Goal: Transaction & Acquisition: Purchase product/service

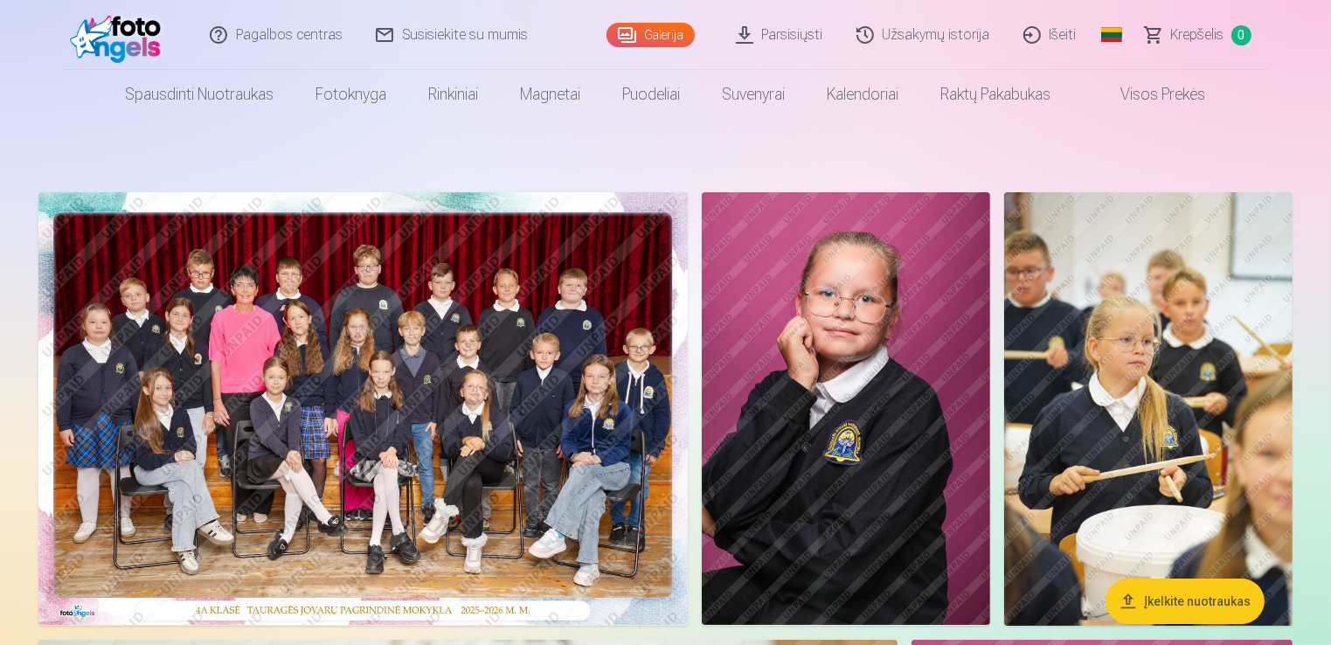
click at [466, 433] on img at bounding box center [362, 408] width 649 height 433
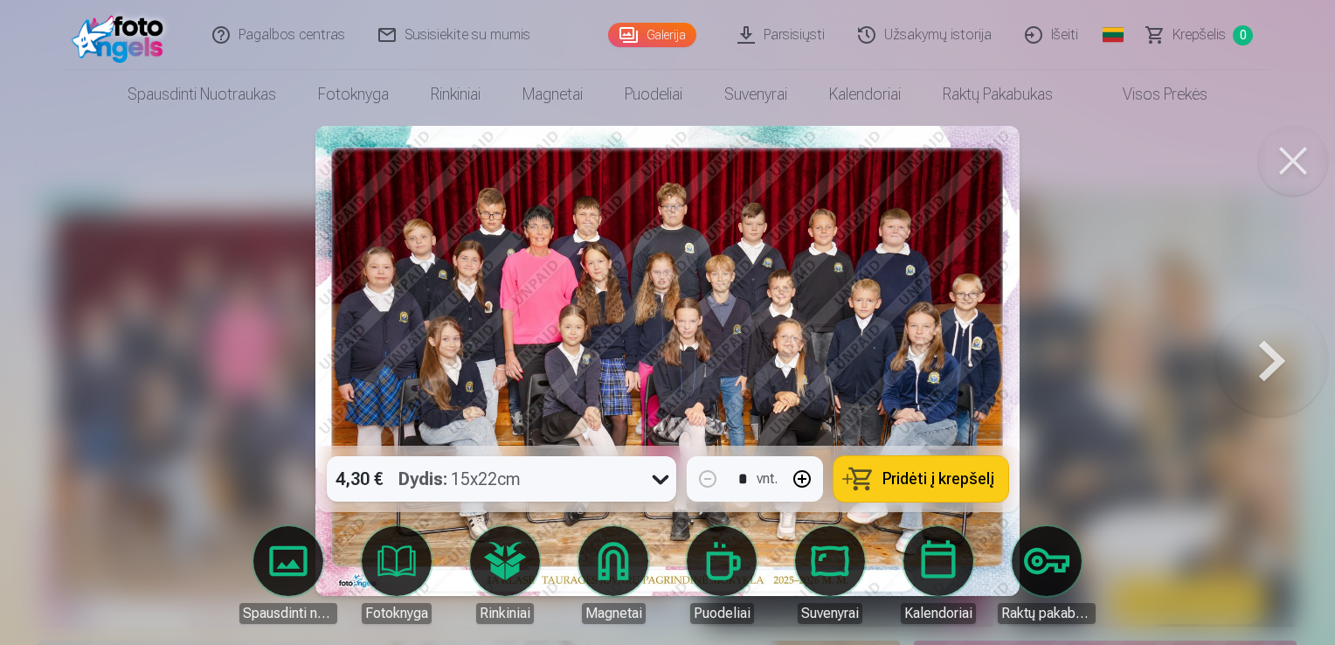
click at [663, 481] on icon at bounding box center [661, 479] width 28 height 28
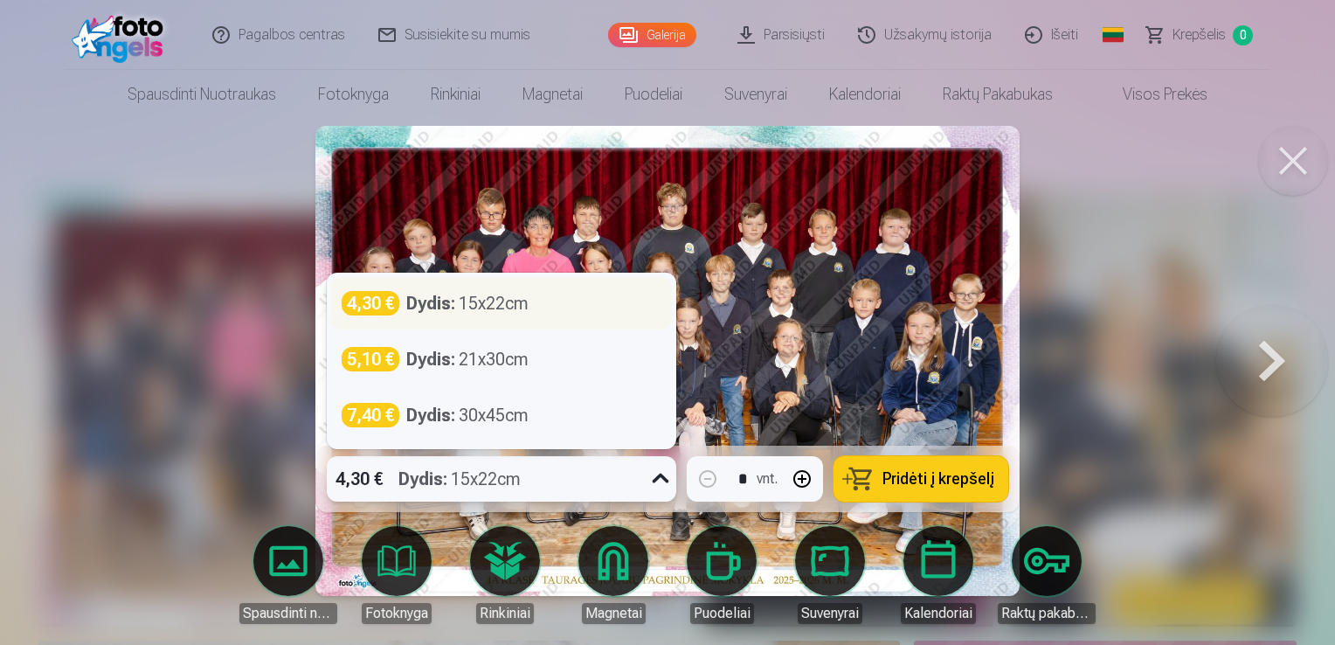
click at [566, 299] on div "4,30 € Dydis : 15x22cm" at bounding box center [502, 303] width 320 height 24
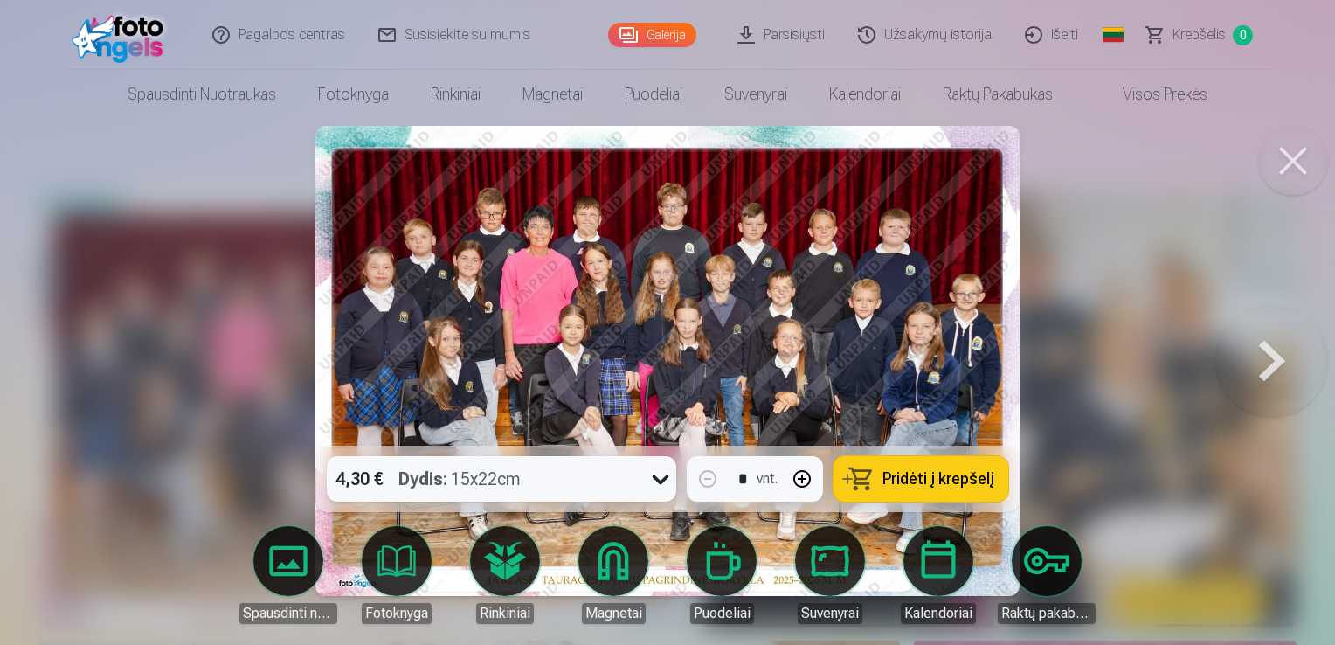
click at [946, 475] on span "Pridėti į krepšelį" at bounding box center [939, 479] width 112 height 16
click at [1289, 177] on button at bounding box center [1294, 161] width 70 height 70
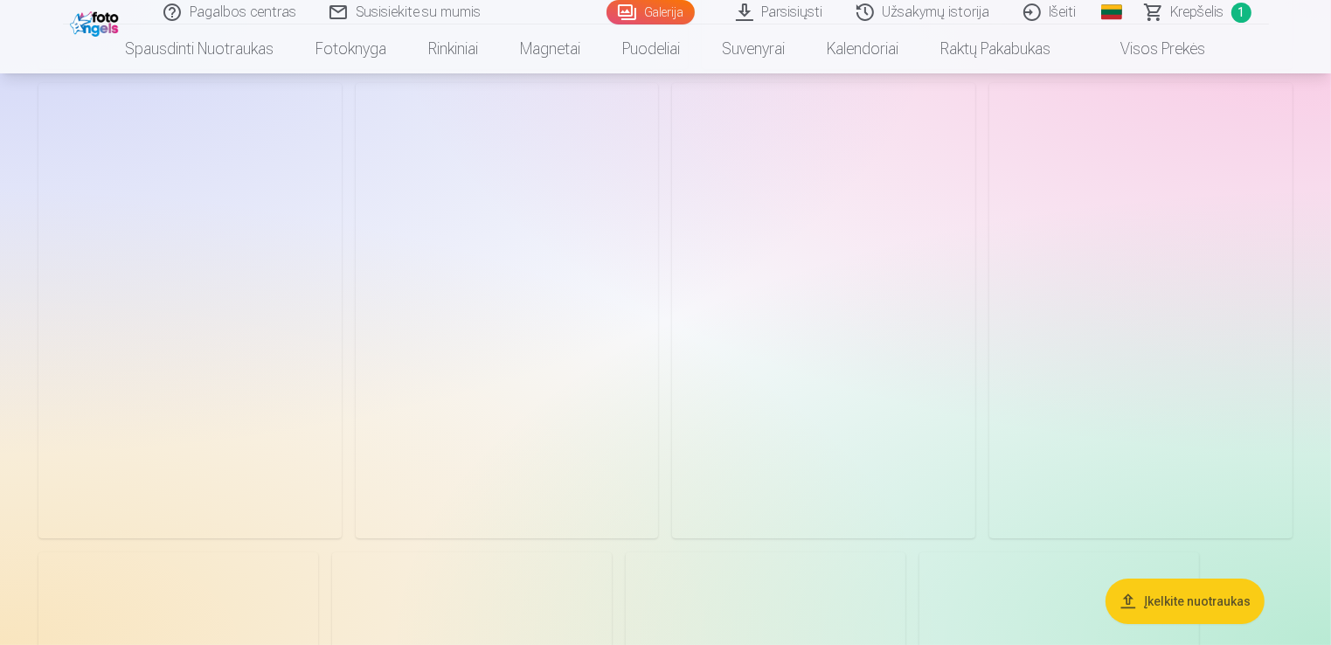
scroll to position [13250, 0]
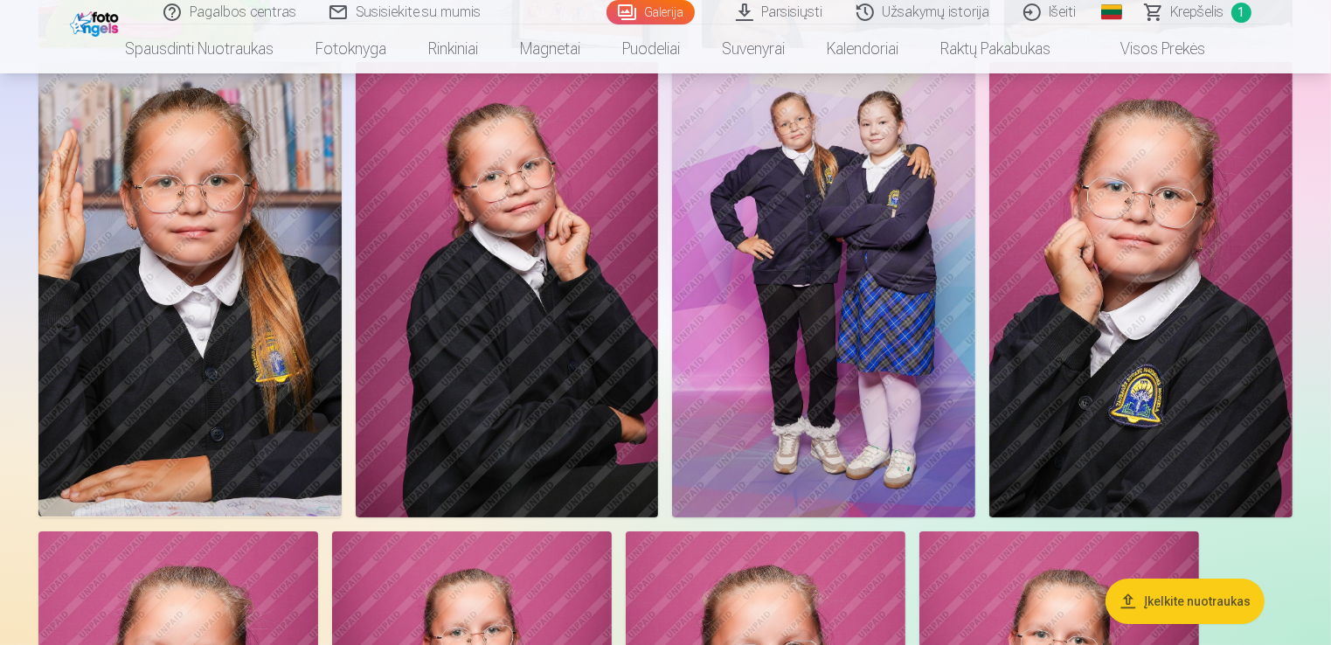
click at [905, 365] on img at bounding box center [823, 289] width 303 height 454
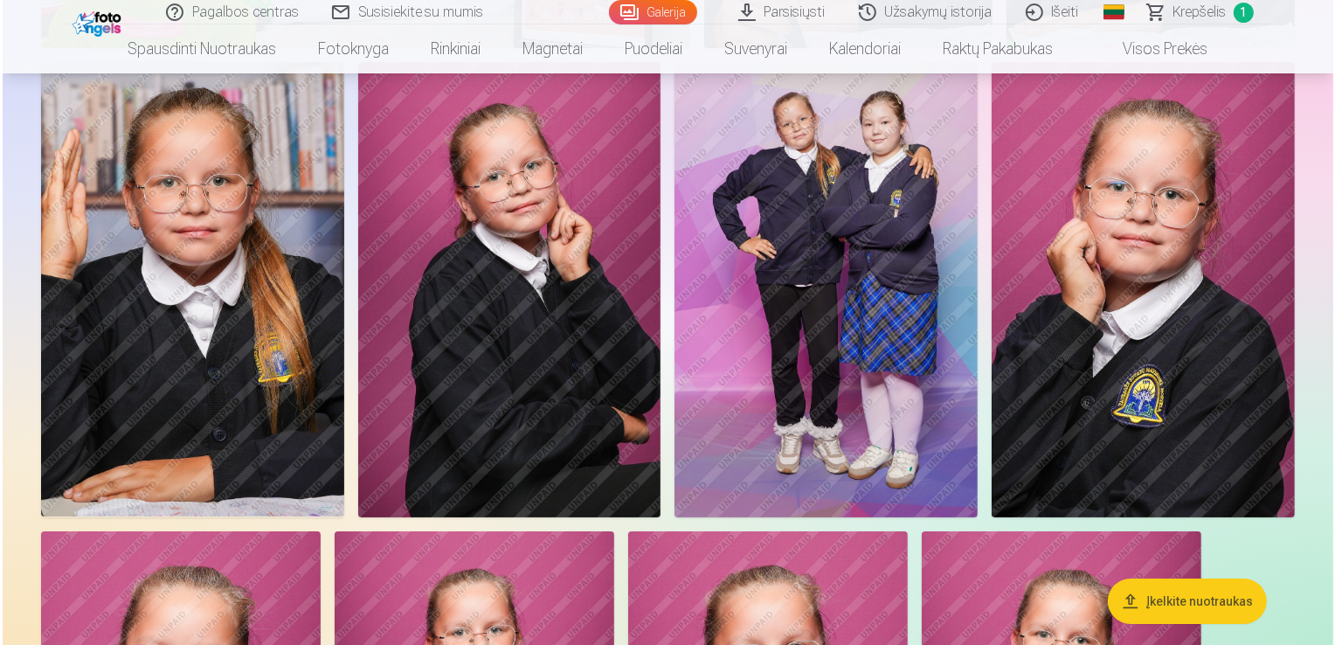
scroll to position [13291, 0]
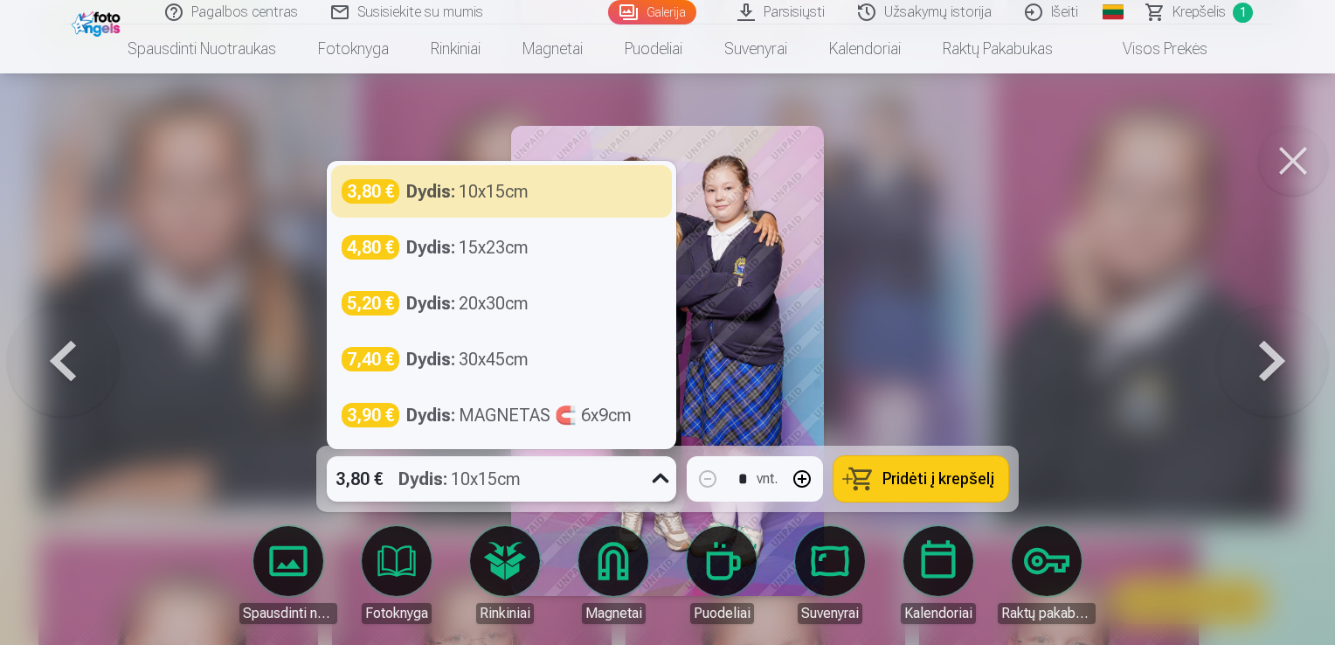
click at [640, 483] on div "3,80 € Dydis : 10x15cm" at bounding box center [485, 478] width 316 height 45
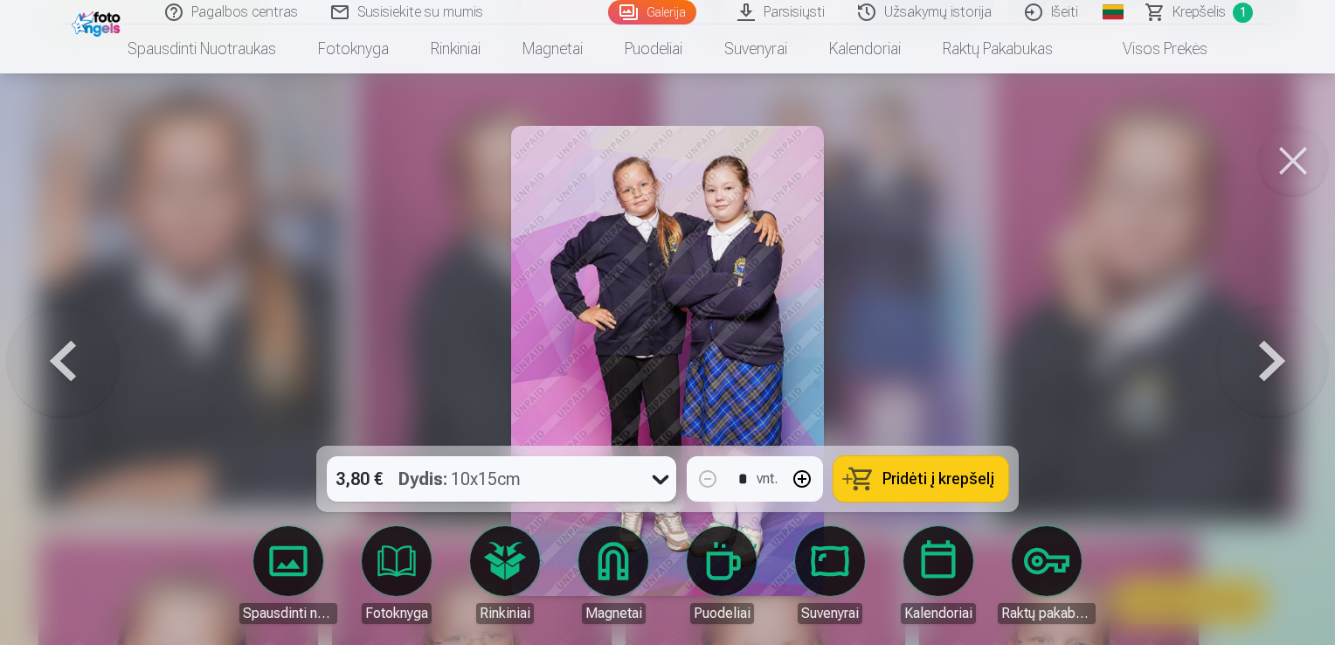
click at [928, 479] on span "Pridėti į krepšelį" at bounding box center [939, 479] width 112 height 16
click at [1287, 159] on button at bounding box center [1294, 161] width 70 height 70
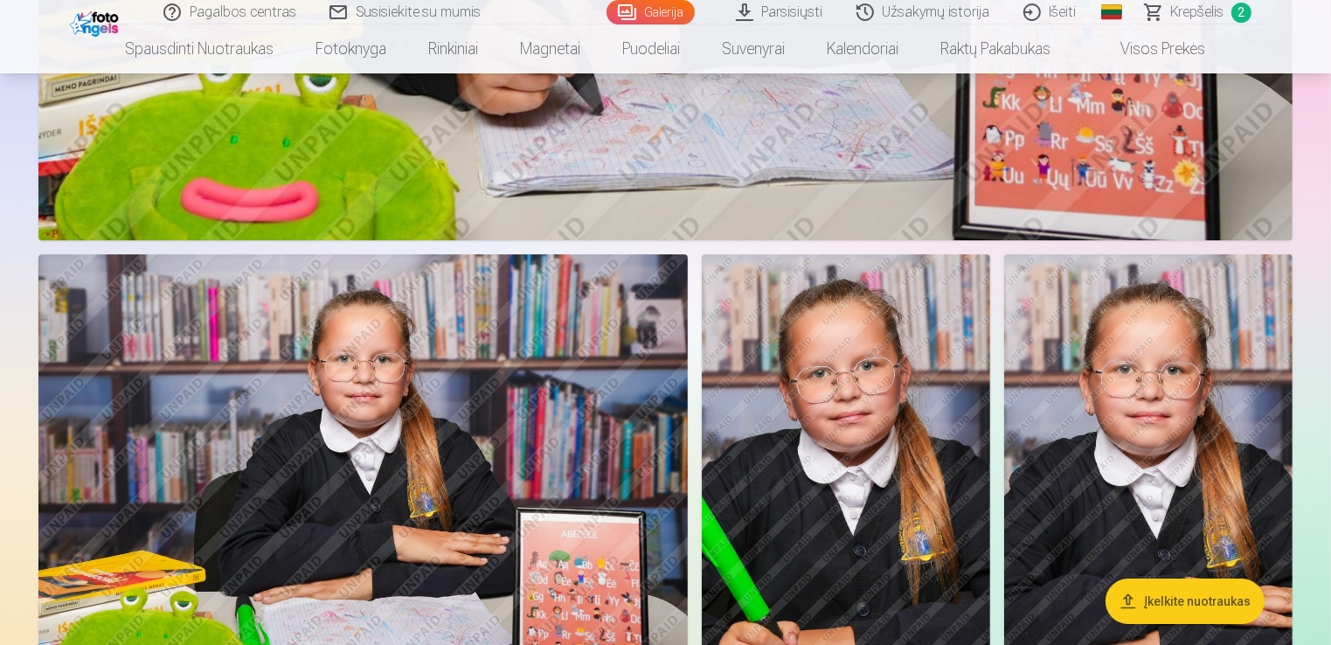
scroll to position [12743, 0]
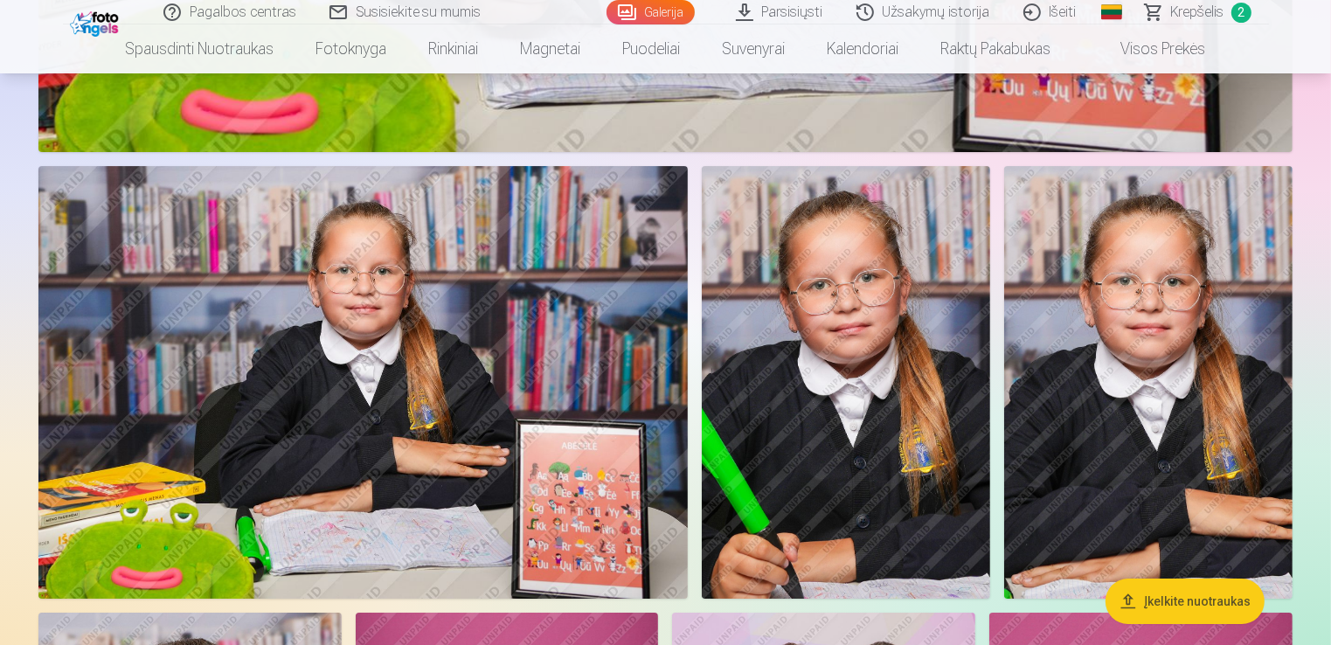
scroll to position [12720, 0]
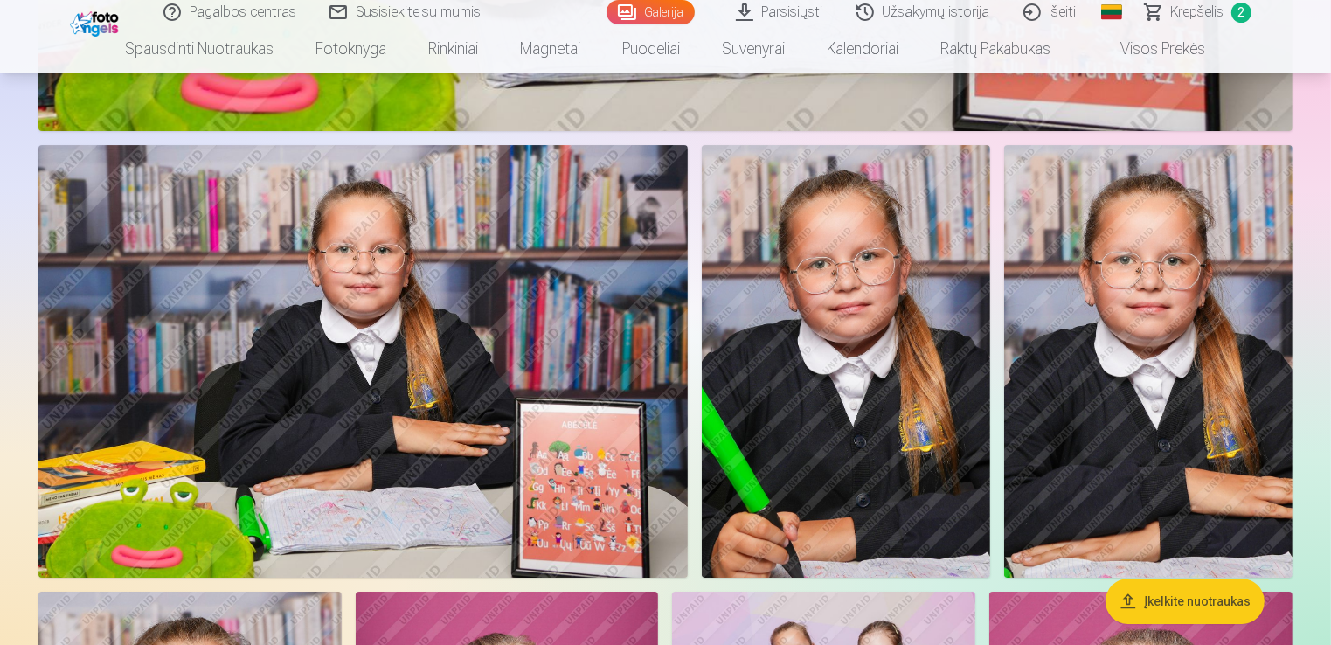
click at [1161, 401] on img at bounding box center [1148, 361] width 288 height 433
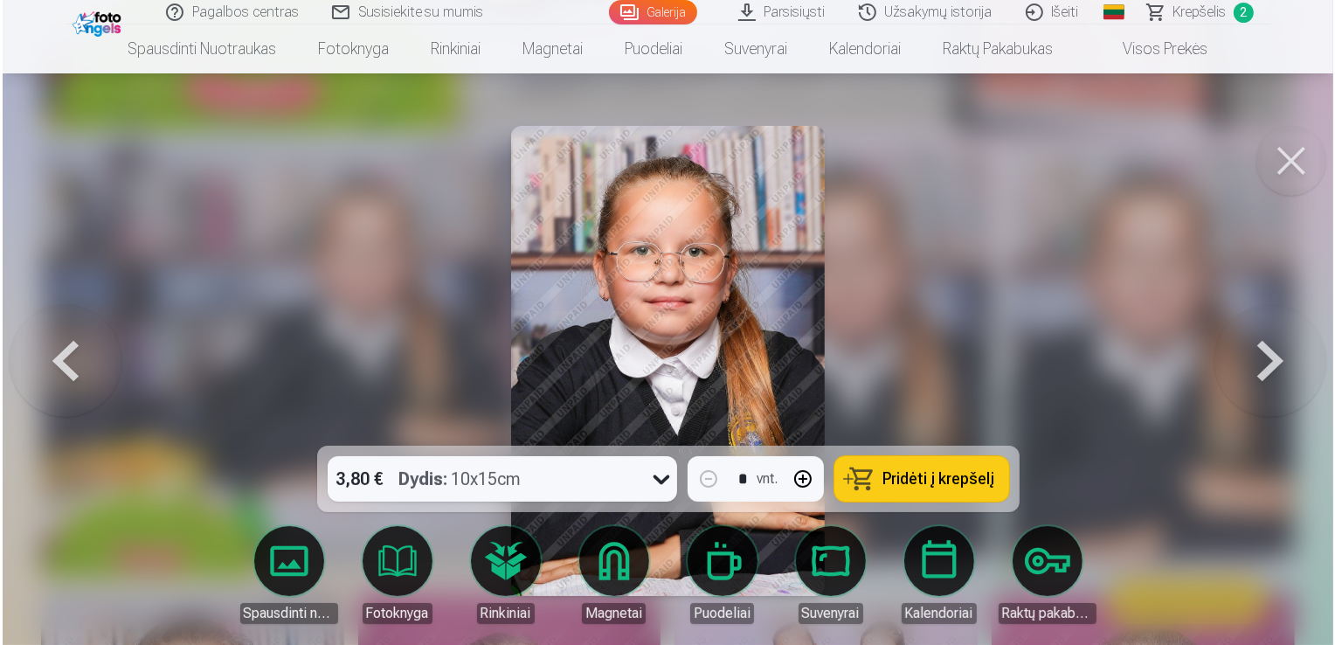
scroll to position [12760, 0]
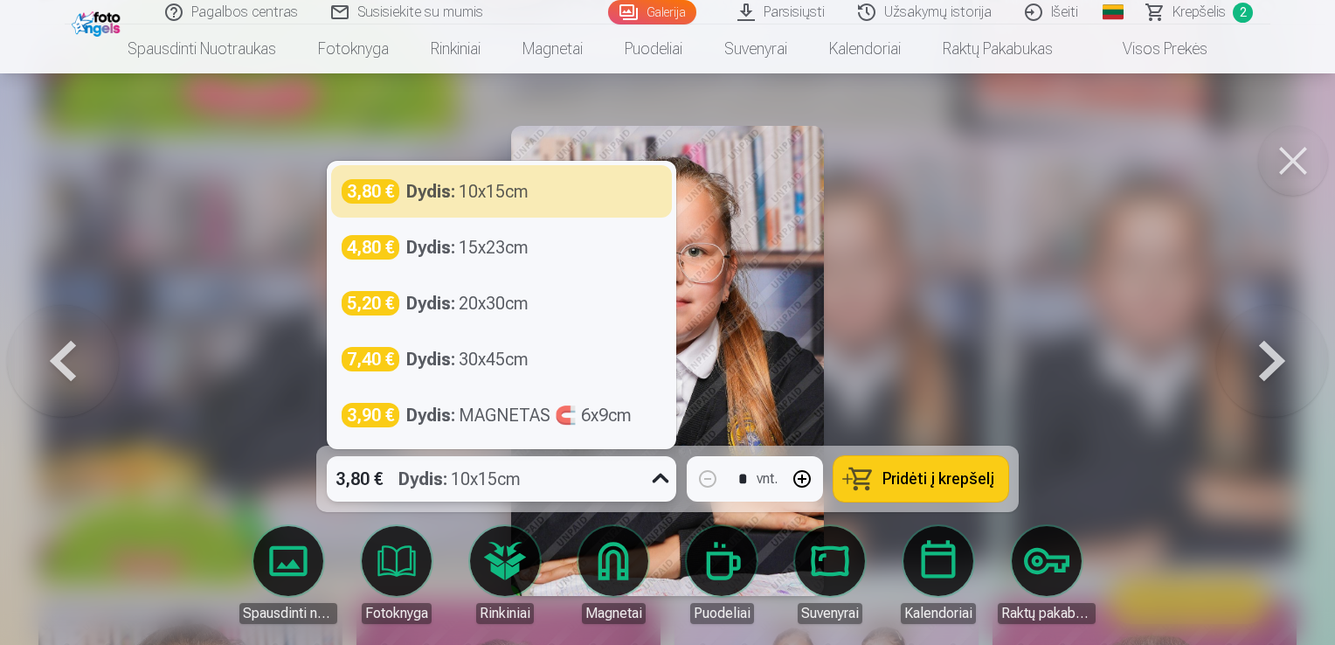
click at [664, 474] on icon at bounding box center [661, 479] width 28 height 28
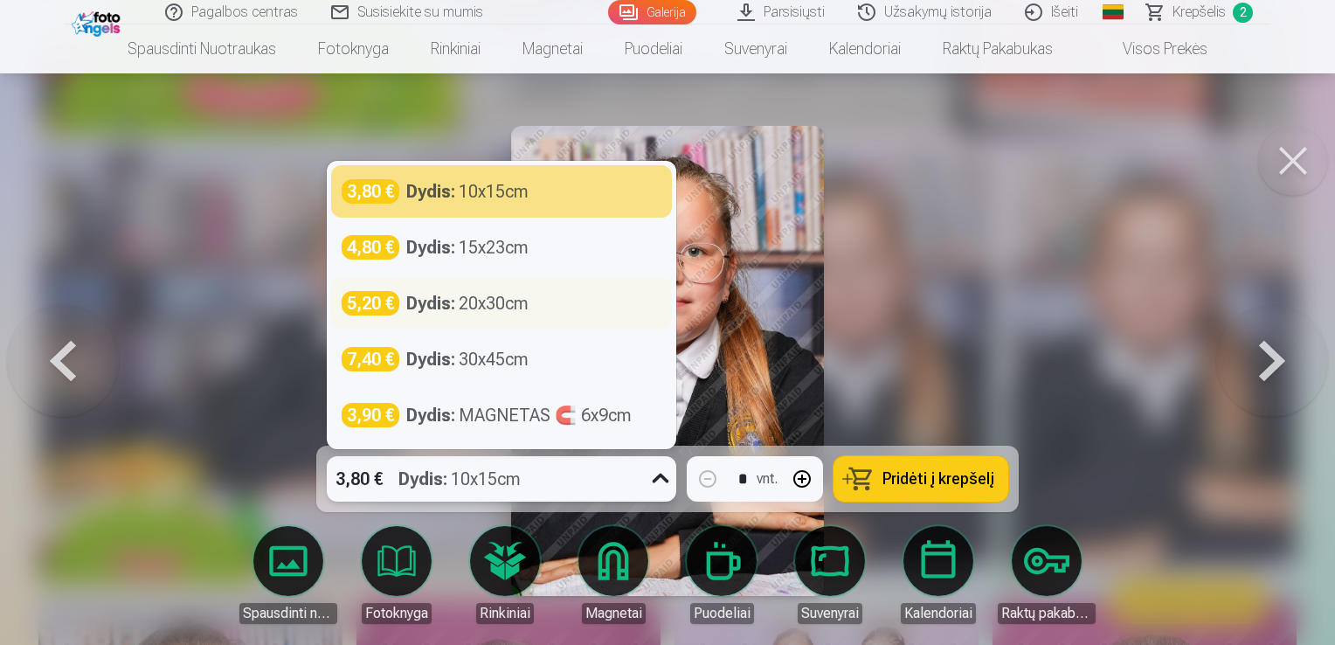
click at [481, 302] on div "Dydis : 20x30cm" at bounding box center [467, 303] width 122 height 24
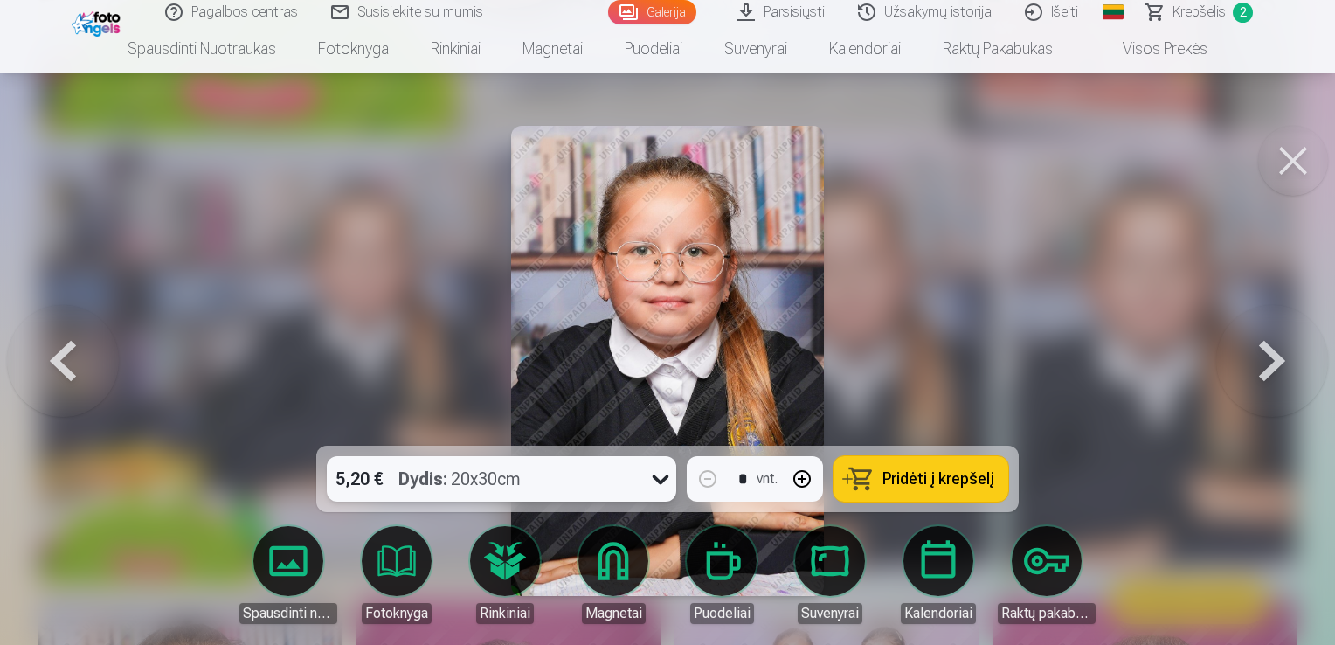
click at [923, 477] on span "Pridėti į krepšelį" at bounding box center [939, 479] width 112 height 16
click at [1290, 148] on button at bounding box center [1294, 161] width 70 height 70
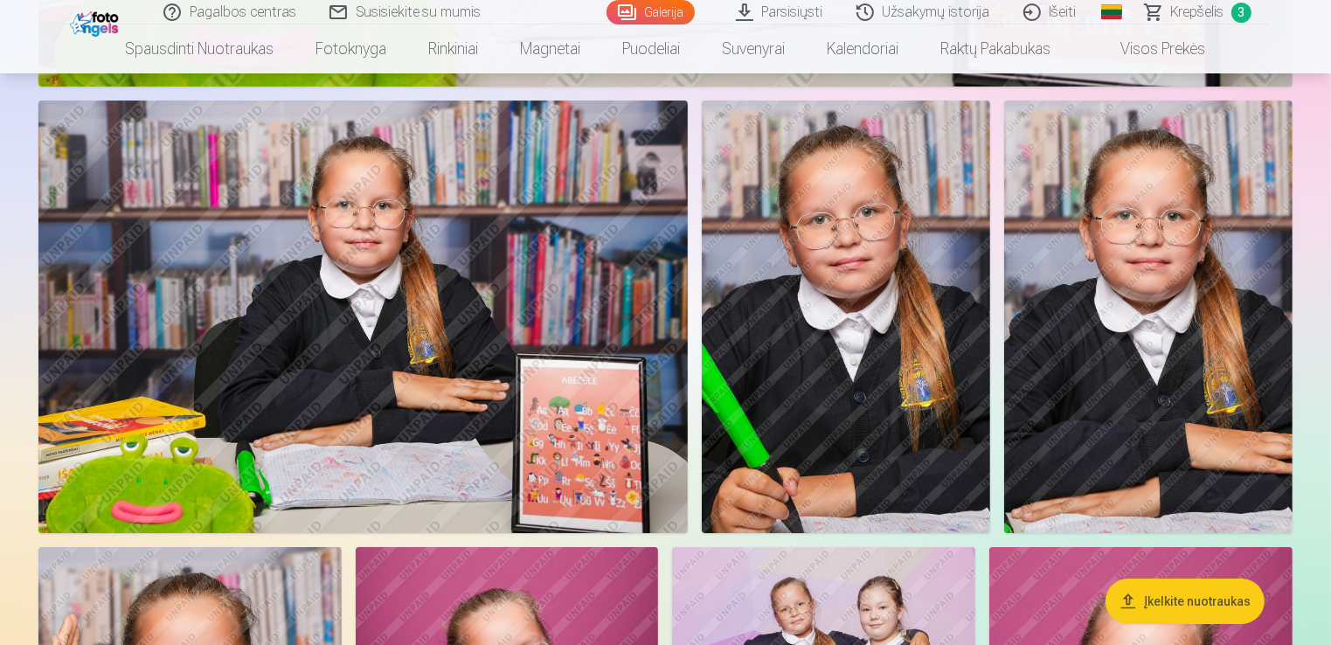
scroll to position [12721, 0]
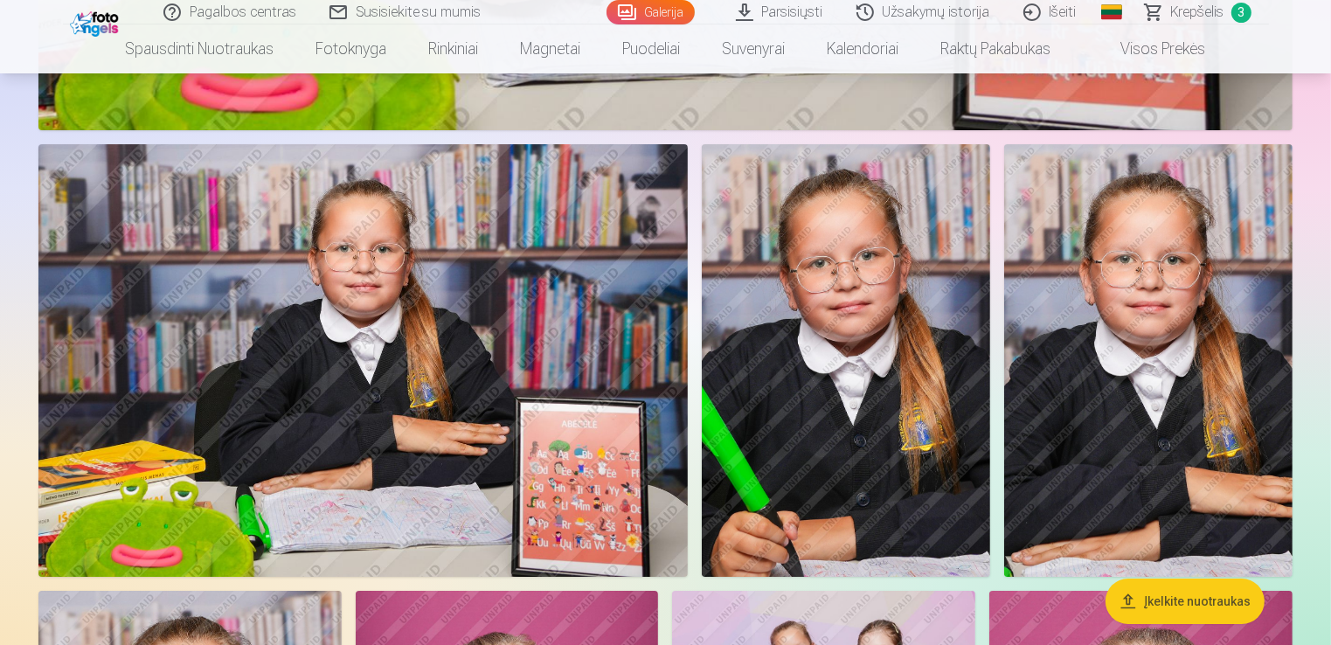
click at [372, 427] on img at bounding box center [362, 360] width 649 height 433
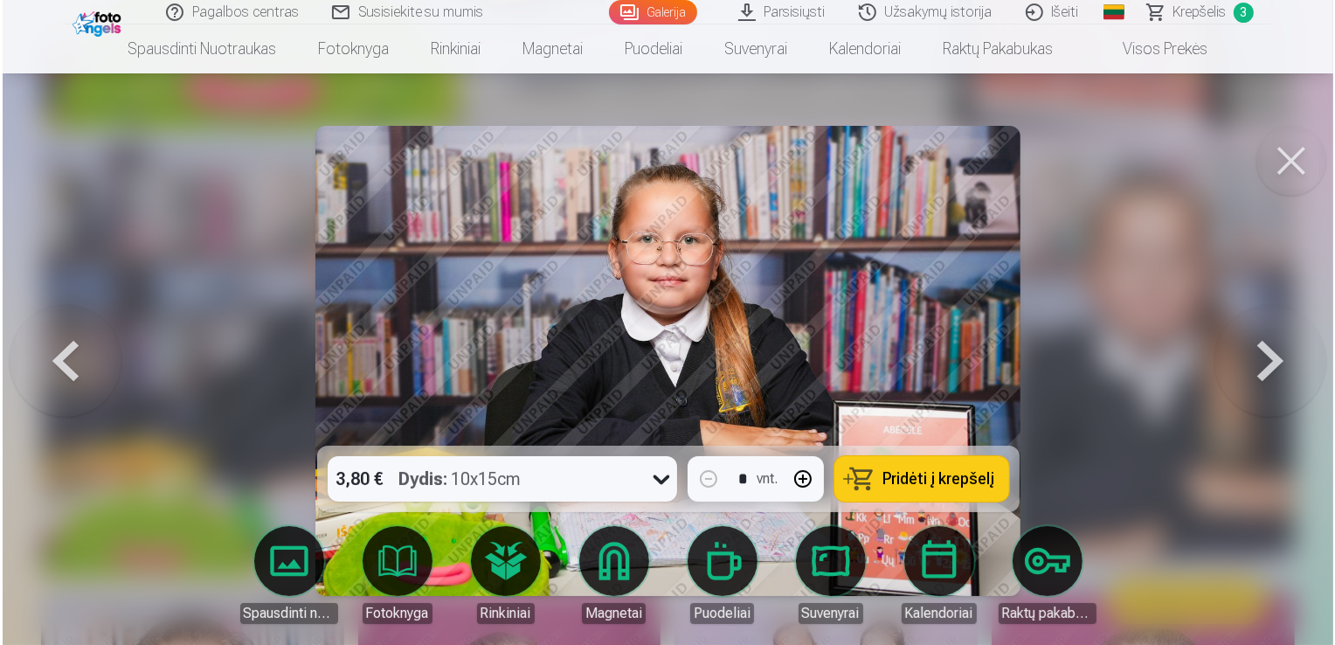
scroll to position [12761, 0]
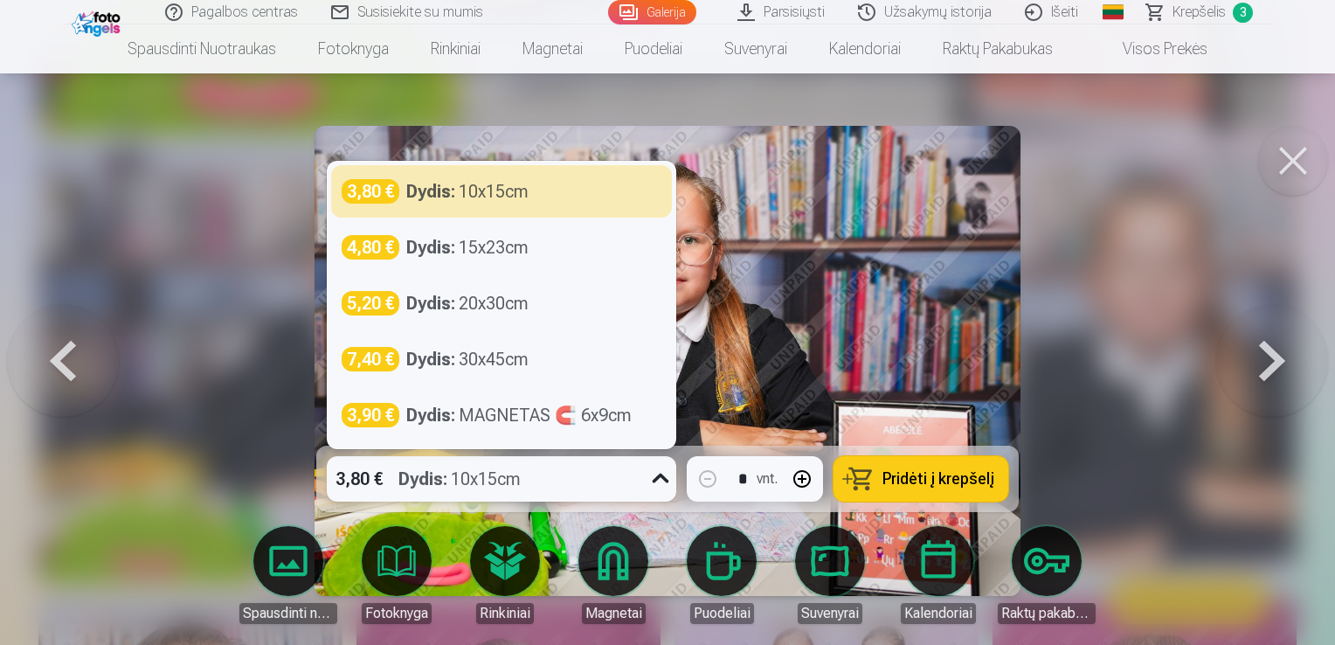
click at [660, 475] on icon at bounding box center [661, 479] width 28 height 28
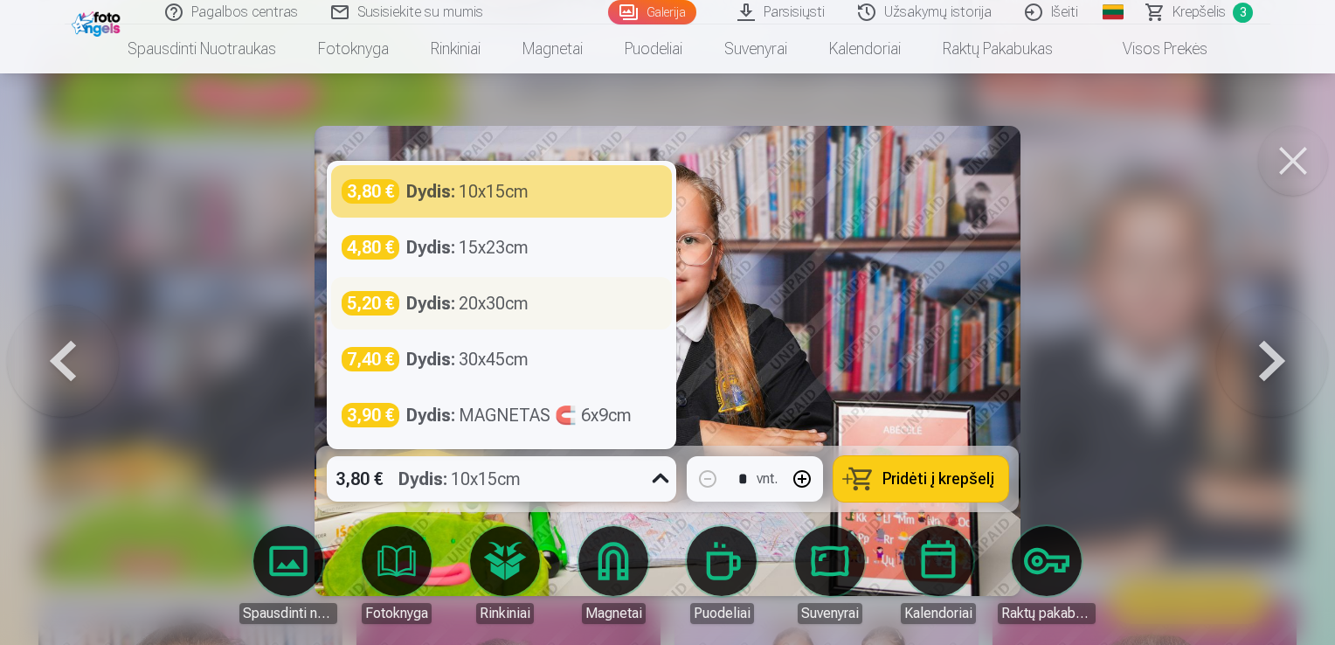
click at [501, 311] on div "Dydis : 20x30cm" at bounding box center [467, 303] width 122 height 24
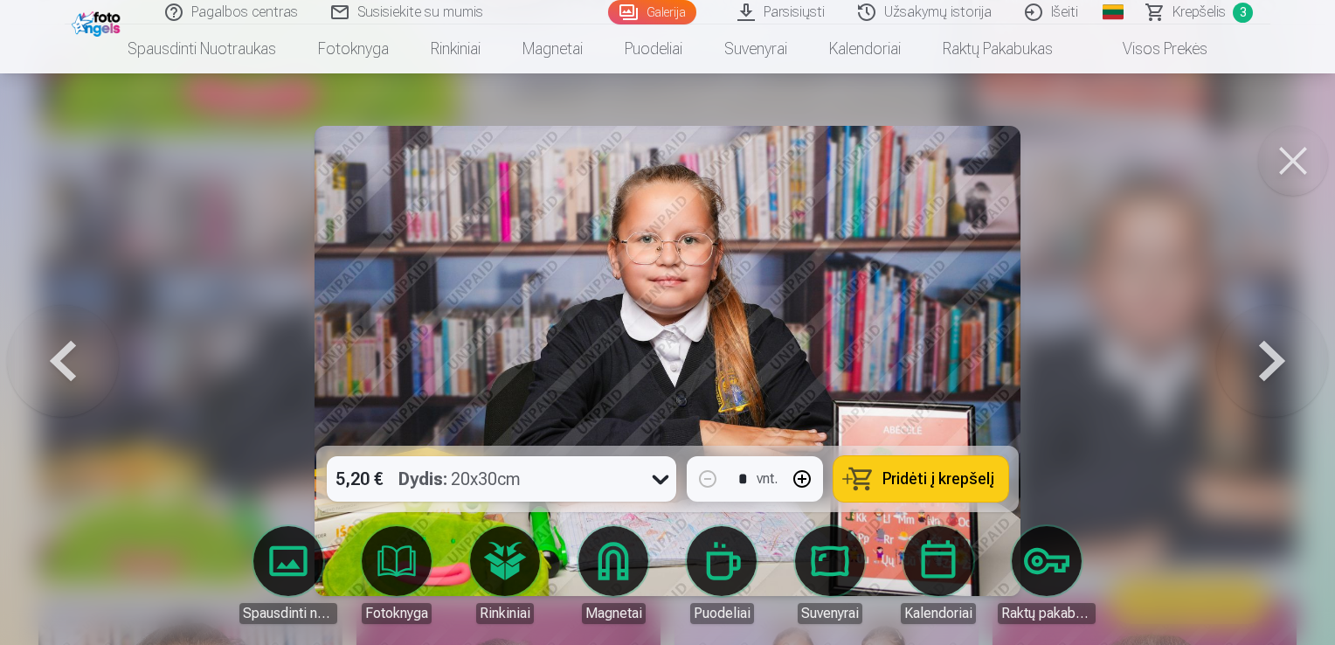
click at [928, 482] on span "Pridėti į krepšelį" at bounding box center [939, 479] width 112 height 16
click at [1301, 171] on button at bounding box center [1294, 161] width 70 height 70
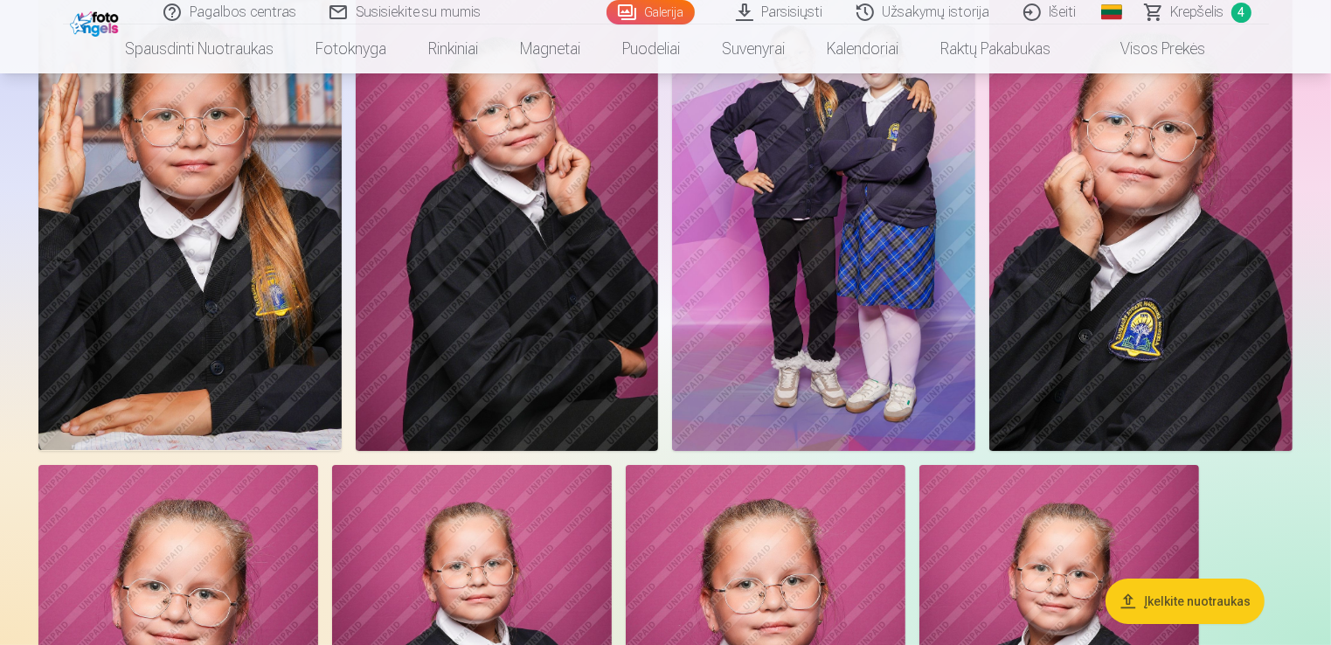
scroll to position [13338, 0]
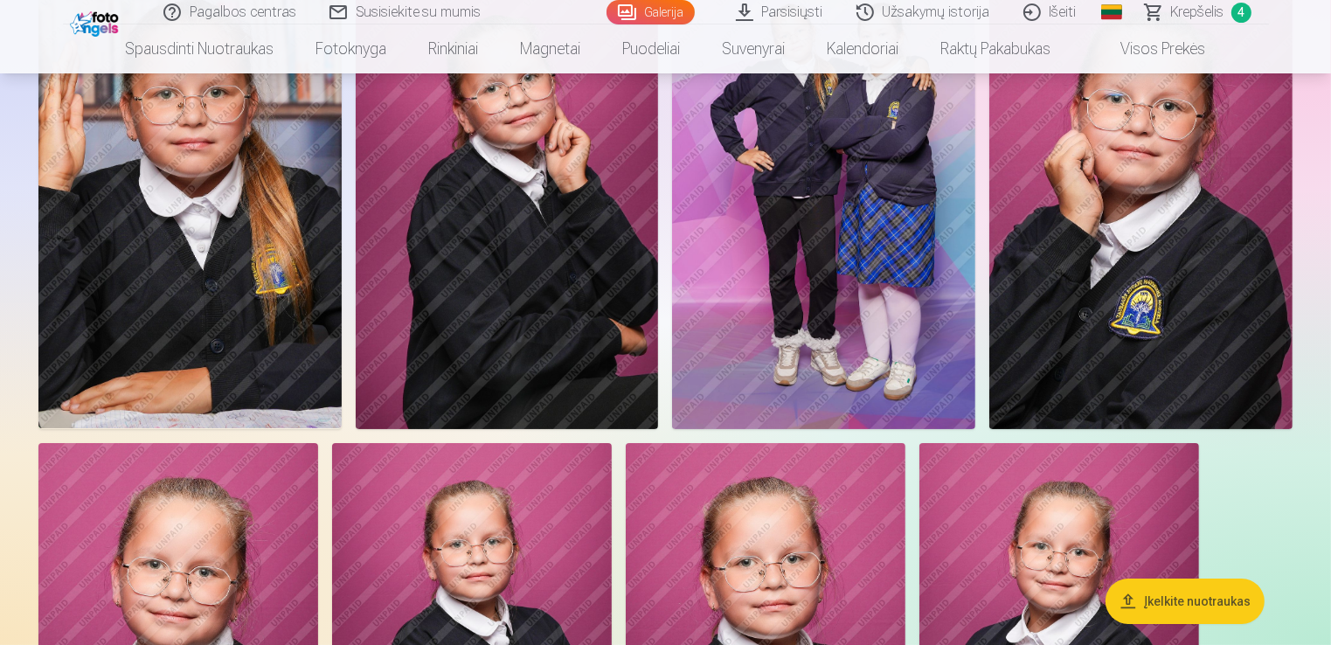
click at [596, 172] on img at bounding box center [507, 201] width 303 height 454
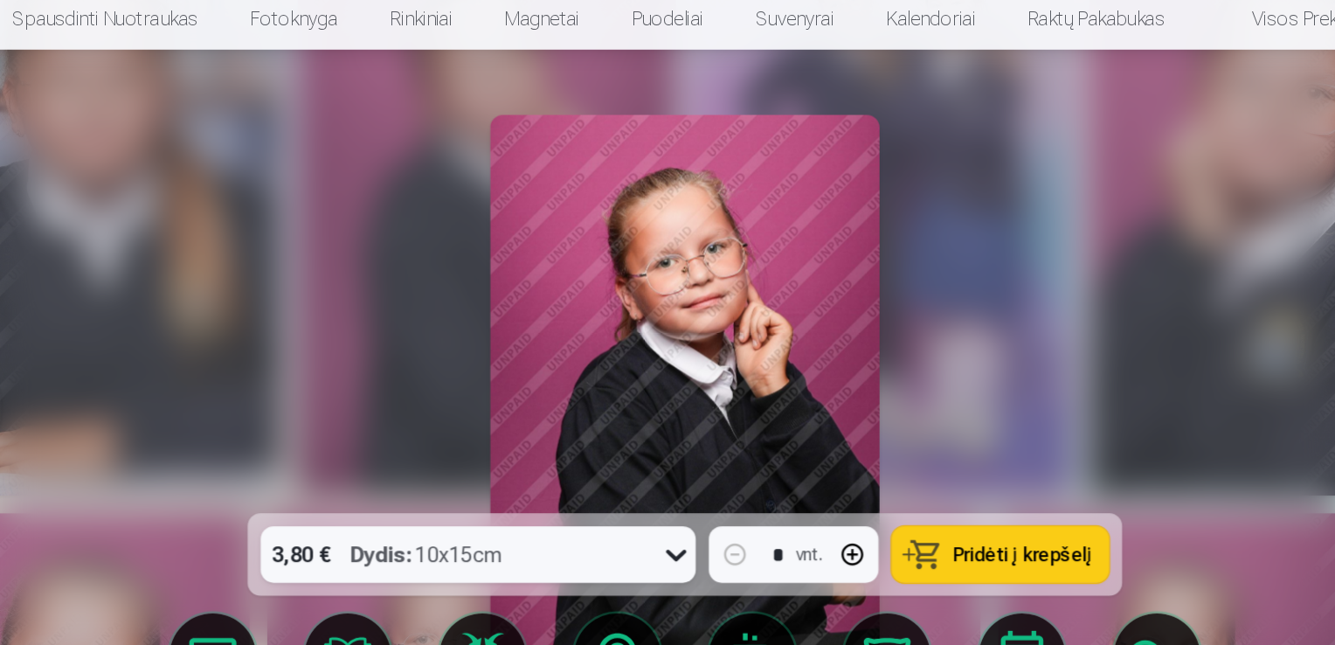
scroll to position [13382, 0]
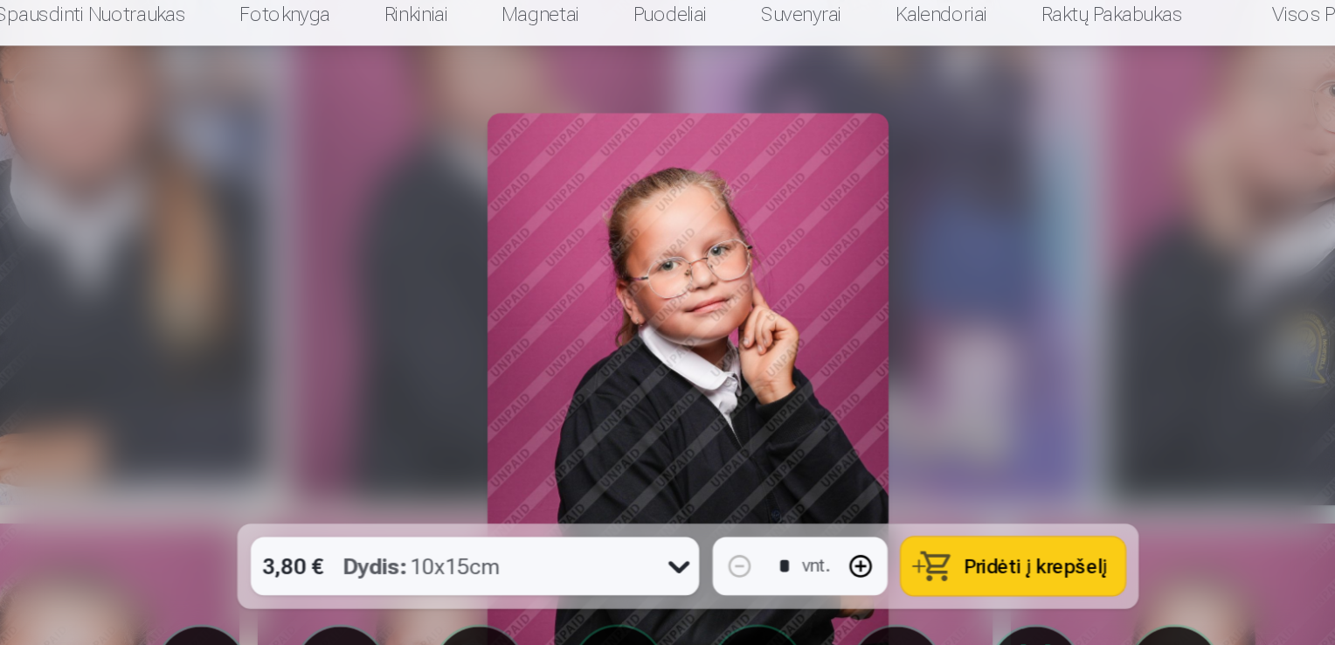
drag, startPoint x: 984, startPoint y: 172, endPoint x: 832, endPoint y: 198, distance: 154.2
click at [832, 198] on div at bounding box center [667, 322] width 1335 height 645
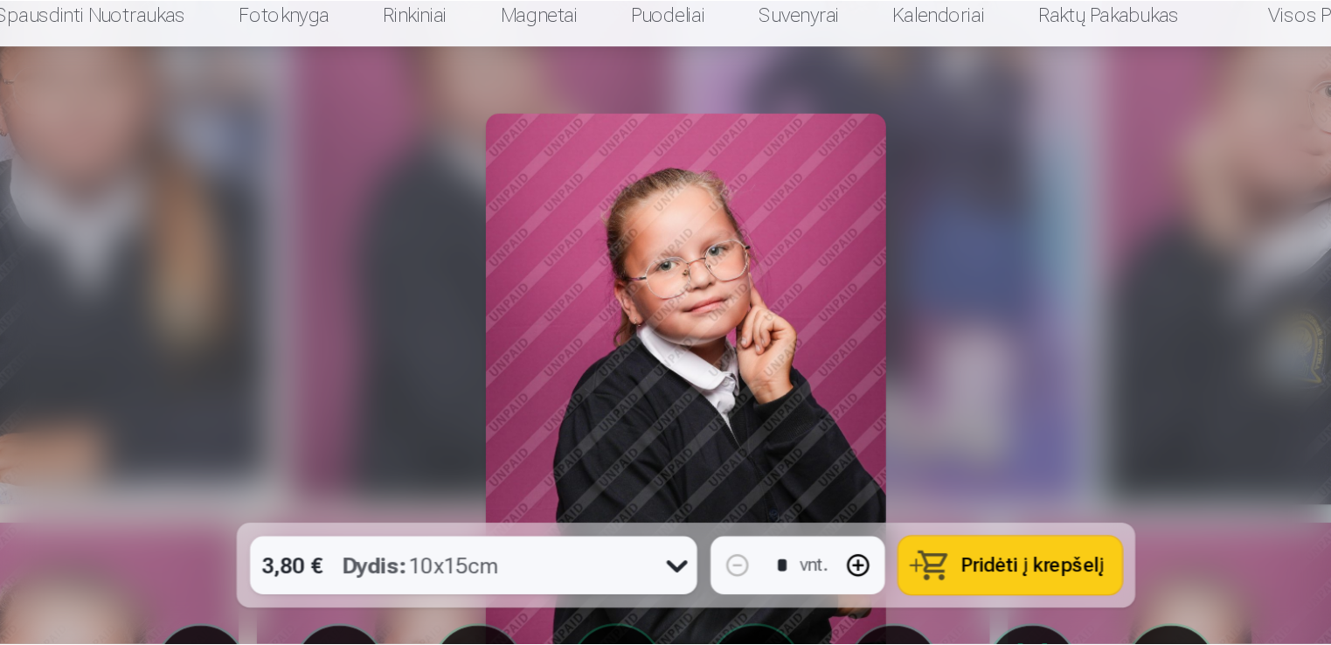
scroll to position [13338, 0]
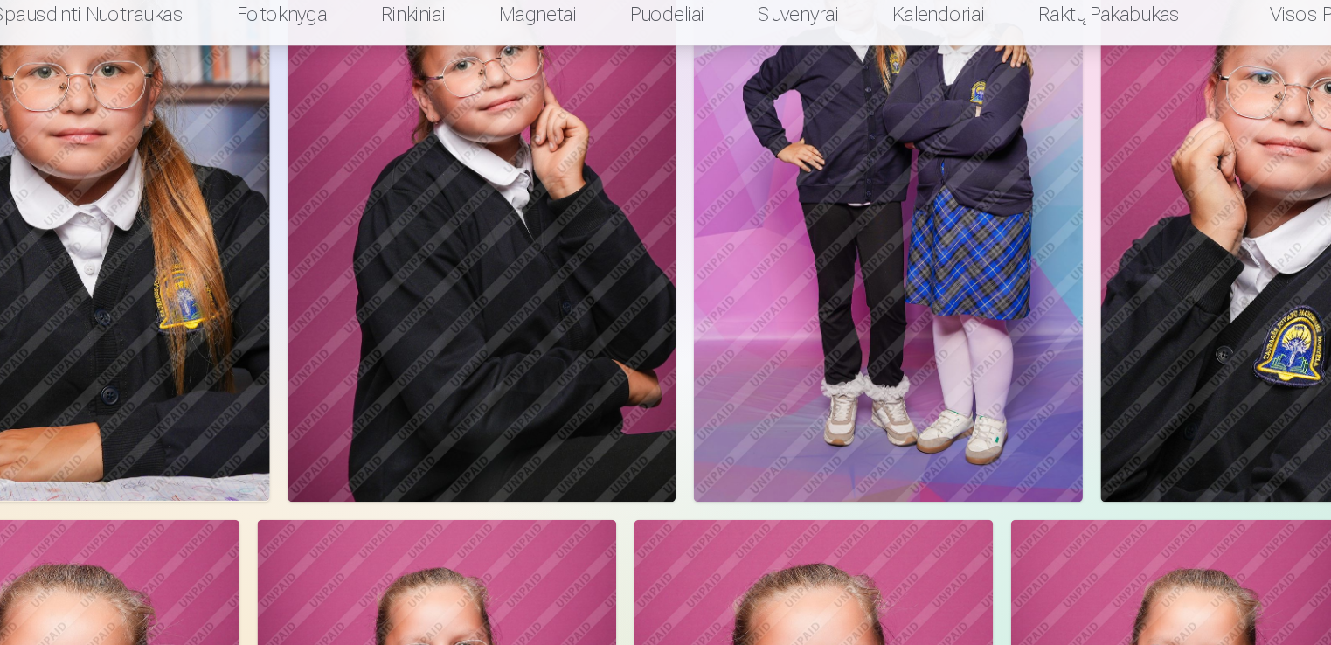
click at [496, 260] on img at bounding box center [507, 201] width 303 height 454
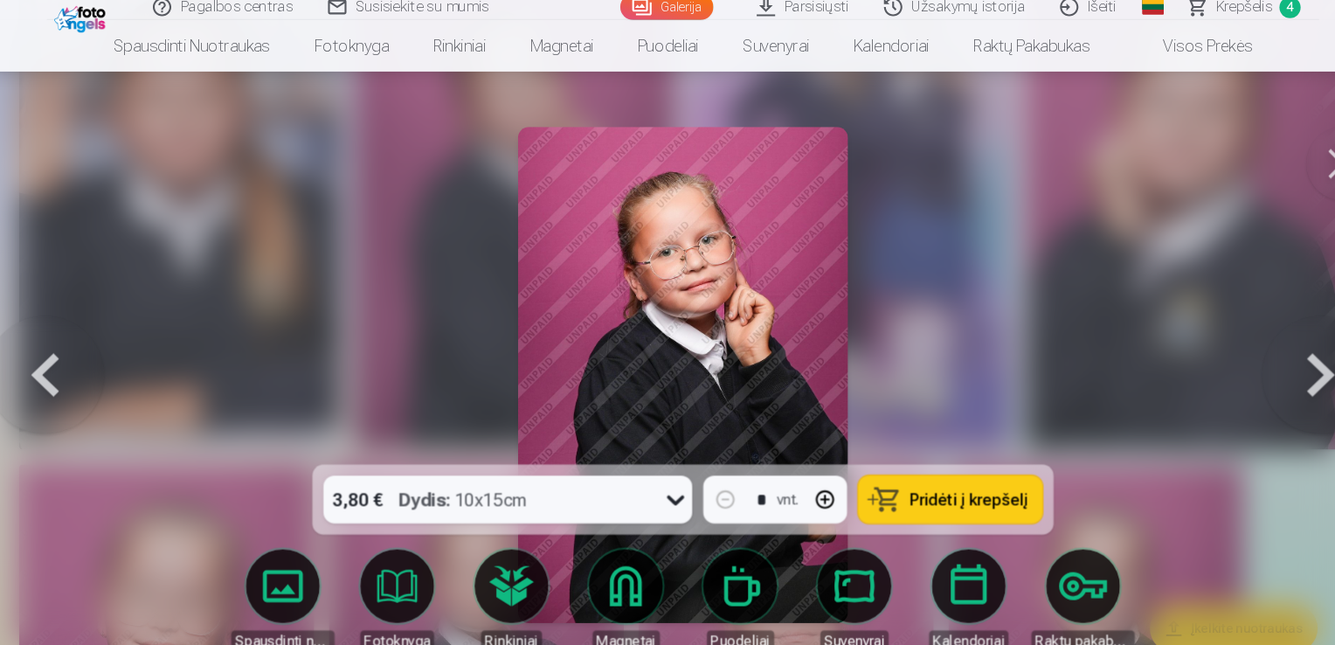
scroll to position [13382, 0]
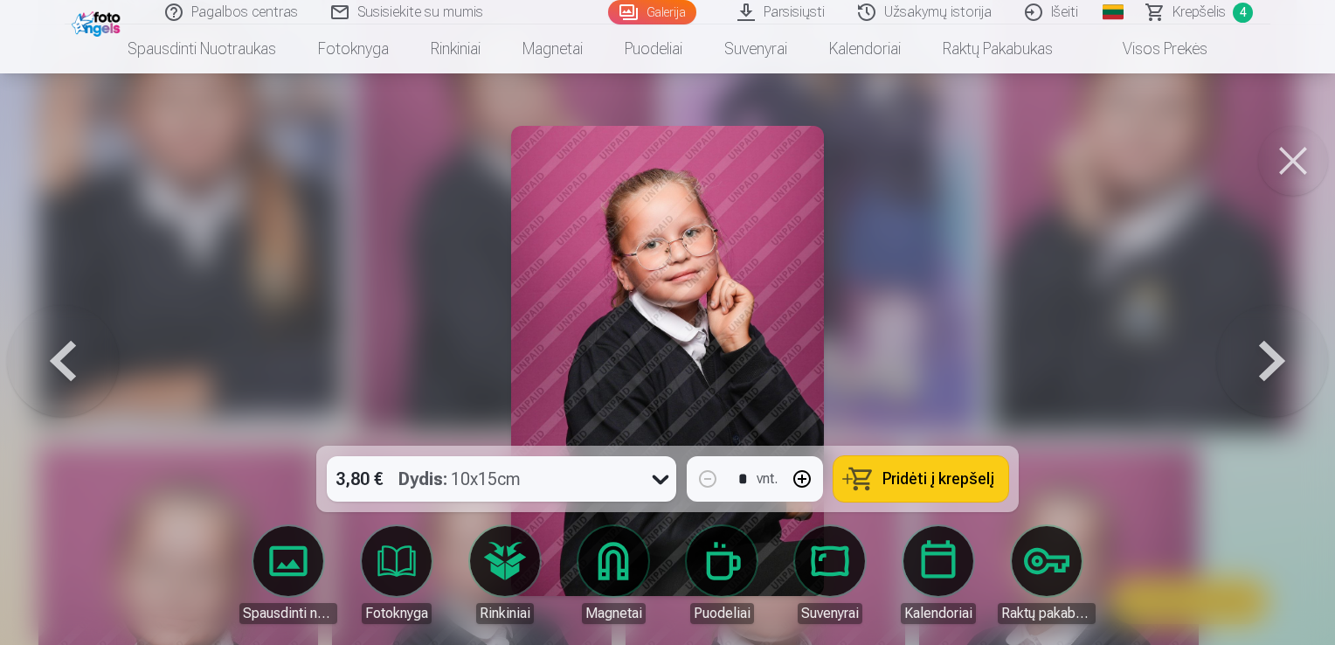
click at [699, 299] on img at bounding box center [668, 361] width 314 height 470
click at [1306, 156] on button at bounding box center [1294, 161] width 70 height 70
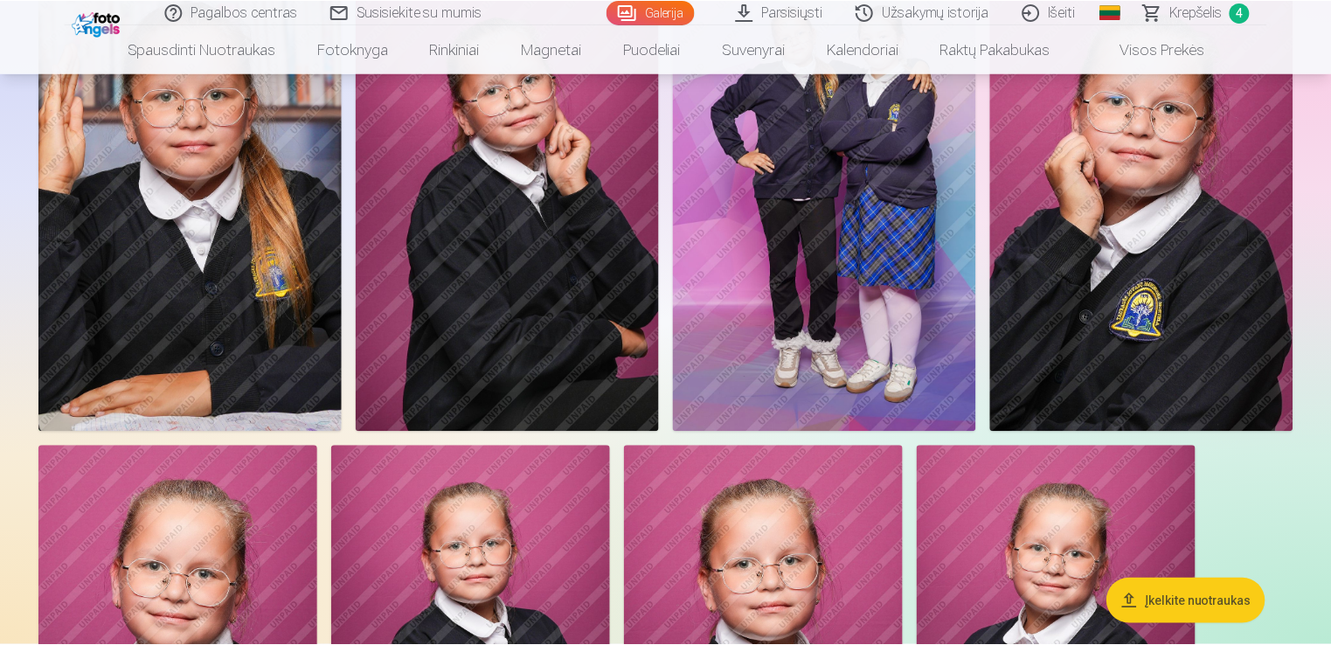
scroll to position [13338, 0]
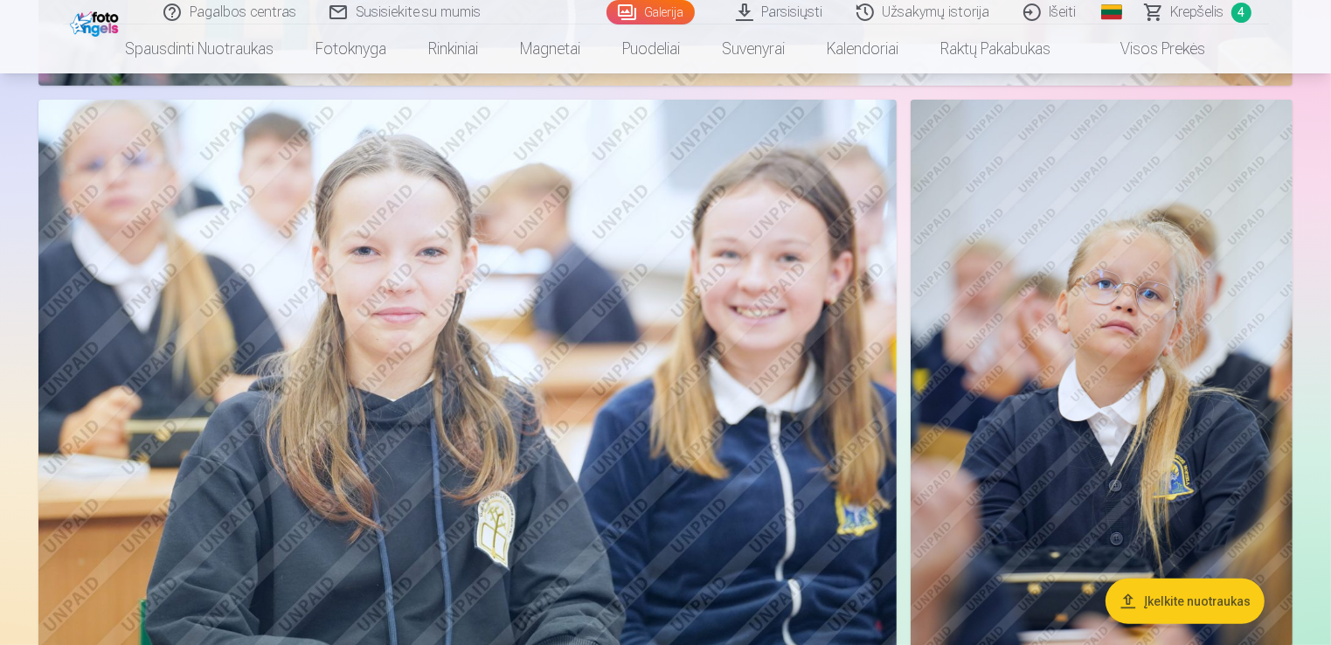
scroll to position [7099, 0]
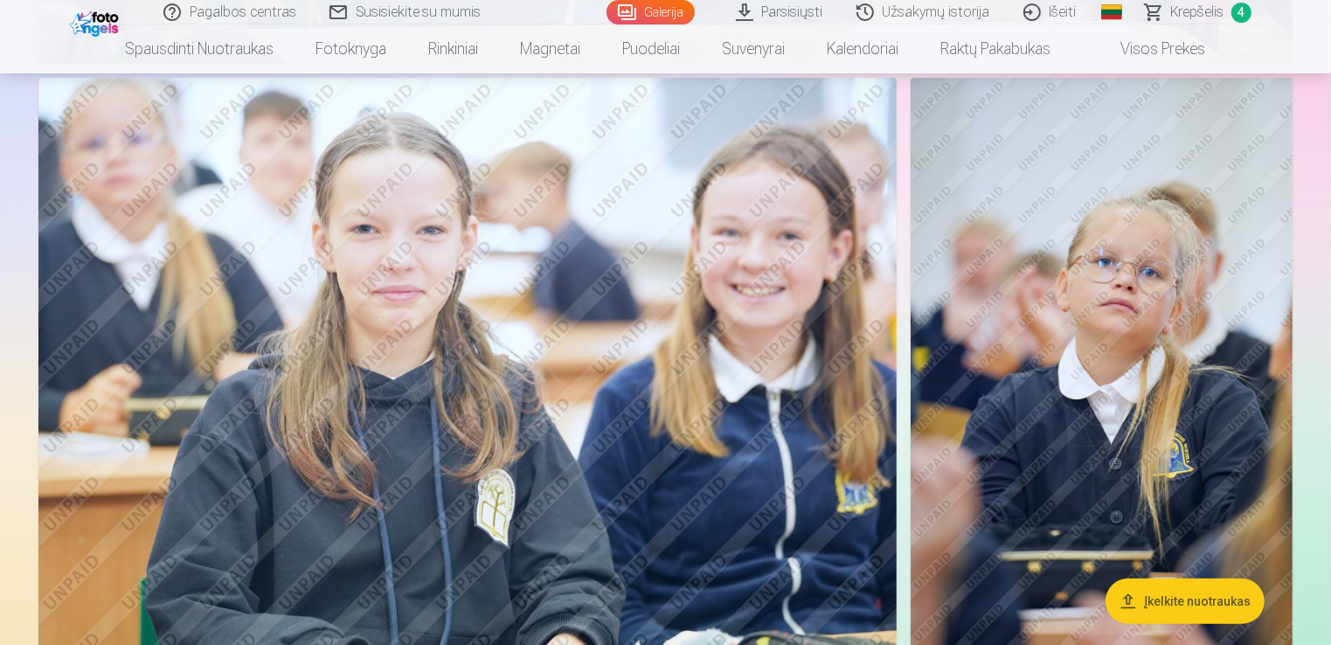
click at [1101, 306] on img at bounding box center [1102, 364] width 382 height 572
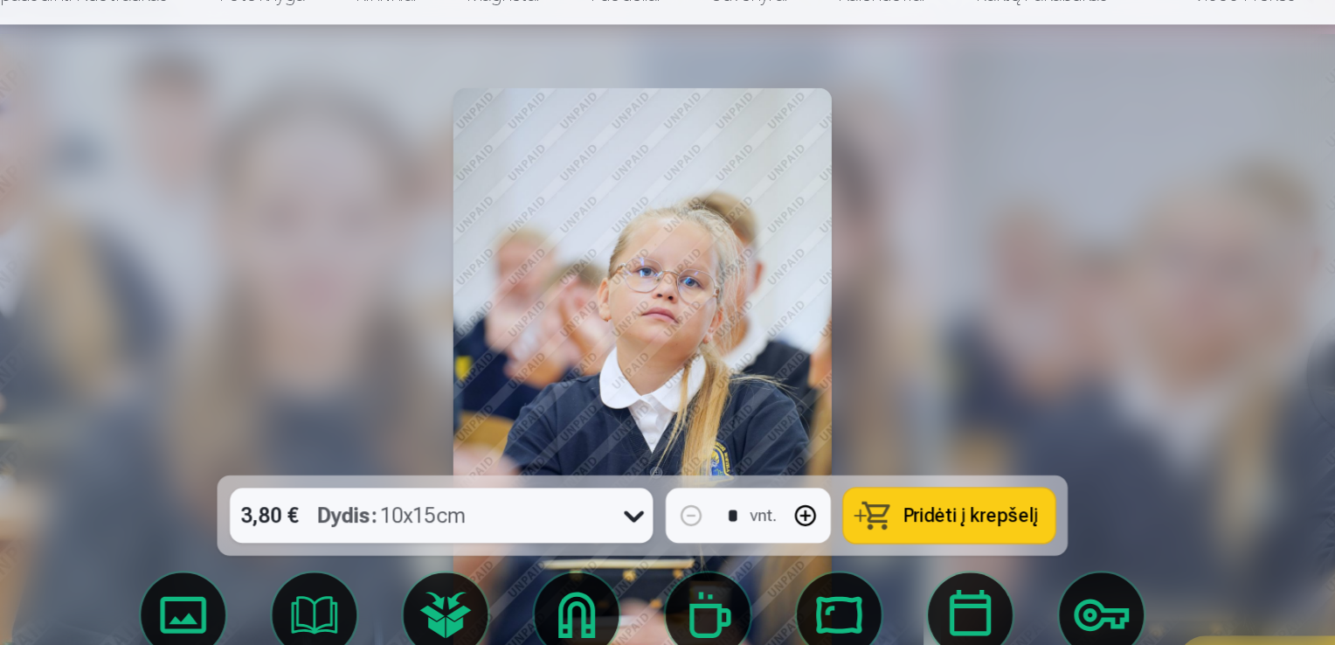
scroll to position [7119, 0]
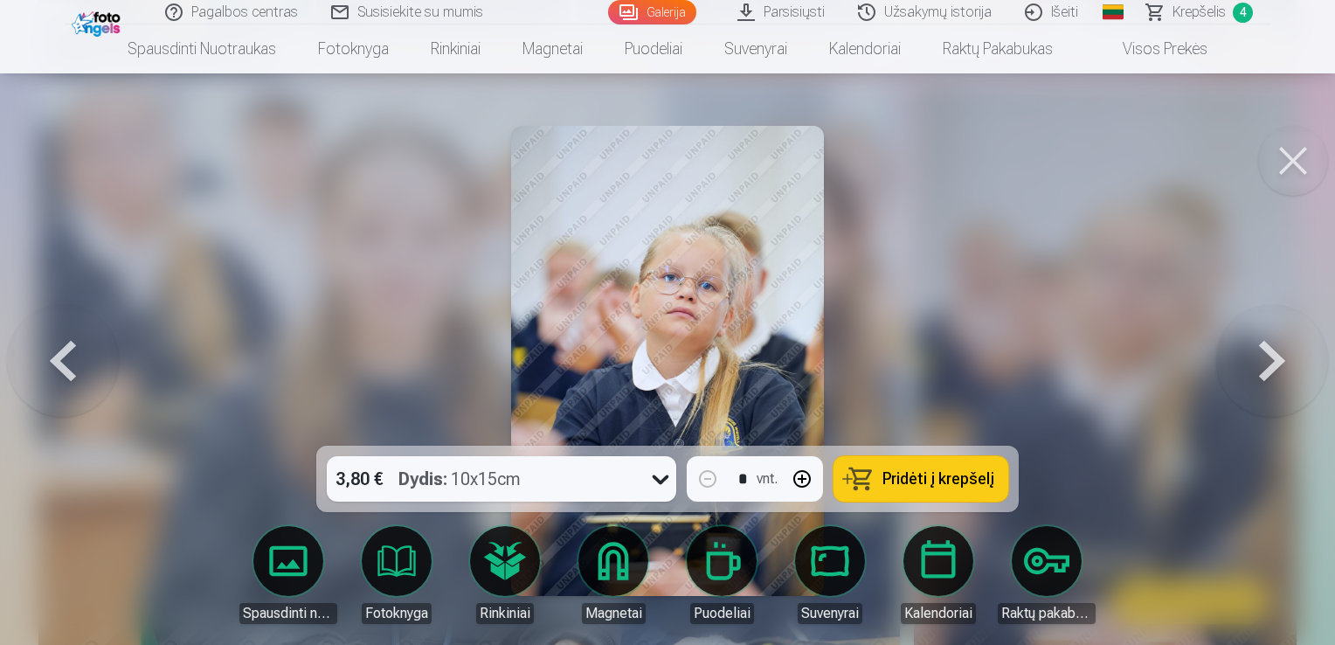
click at [1295, 148] on button at bounding box center [1294, 161] width 70 height 70
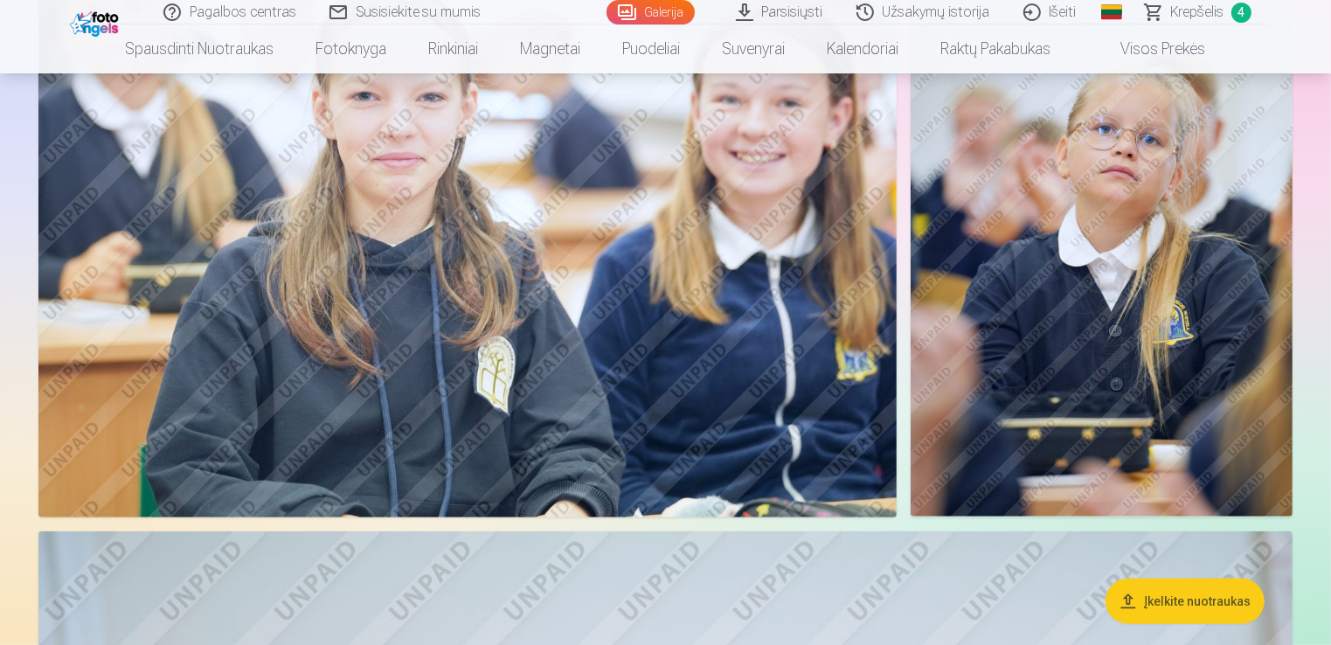
scroll to position [7121, 0]
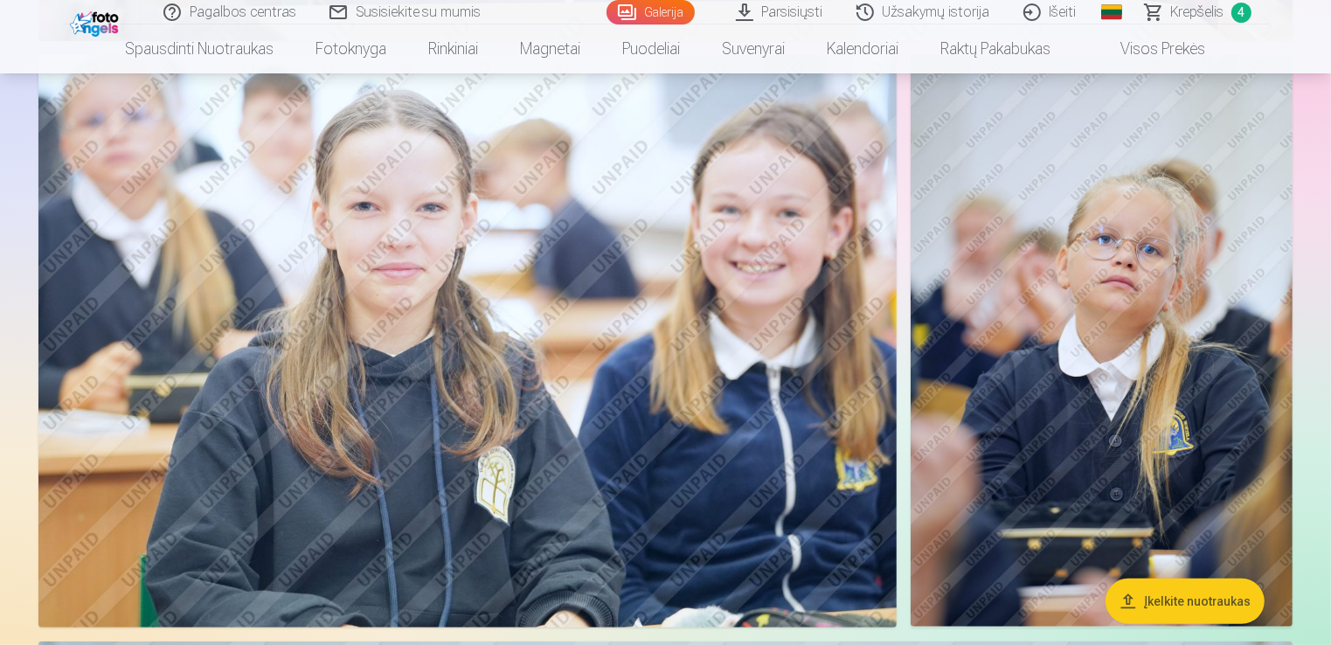
click at [1164, 323] on img at bounding box center [1102, 341] width 382 height 572
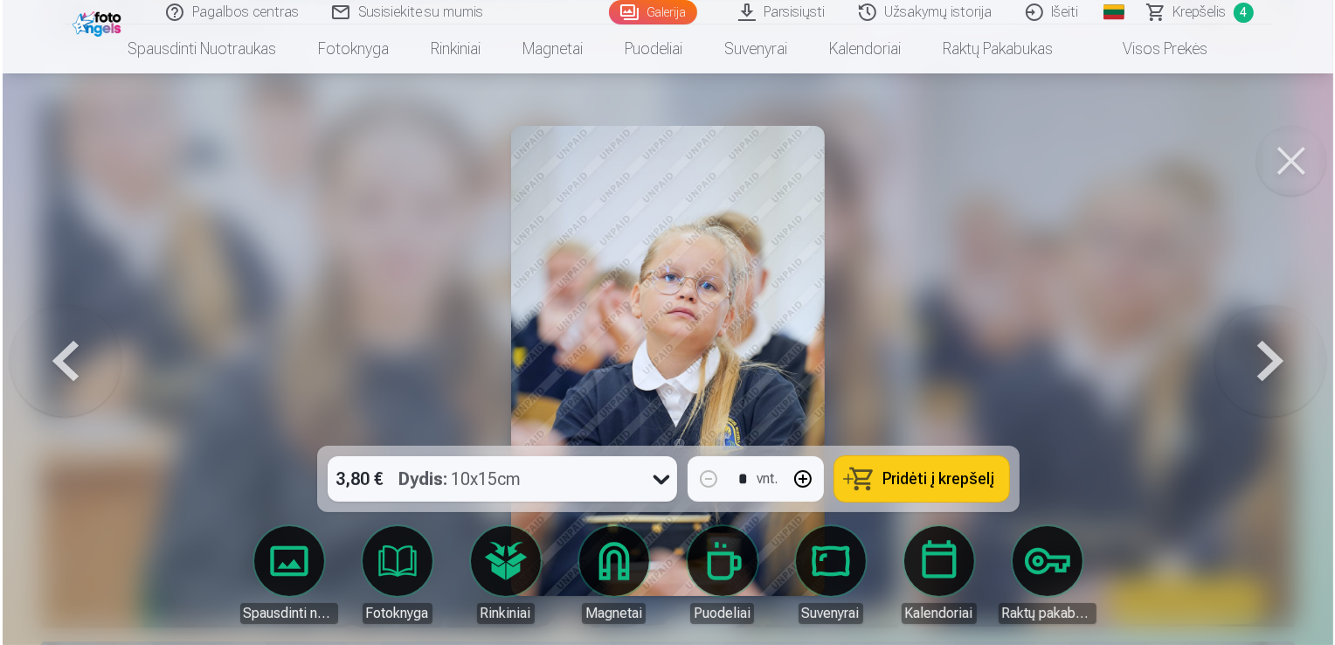
scroll to position [7142, 0]
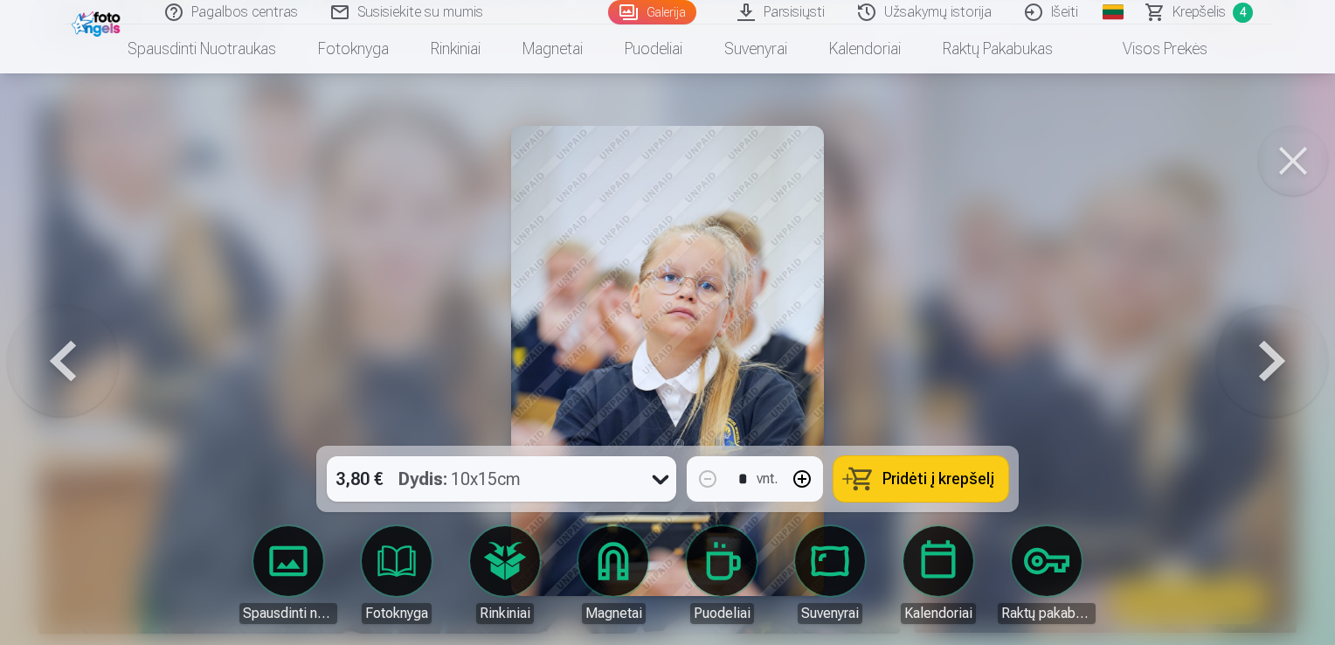
click at [940, 476] on span "Pridėti į krepšelį" at bounding box center [939, 479] width 112 height 16
click at [1195, 10] on span "Krepšelis" at bounding box center [1199, 12] width 53 height 21
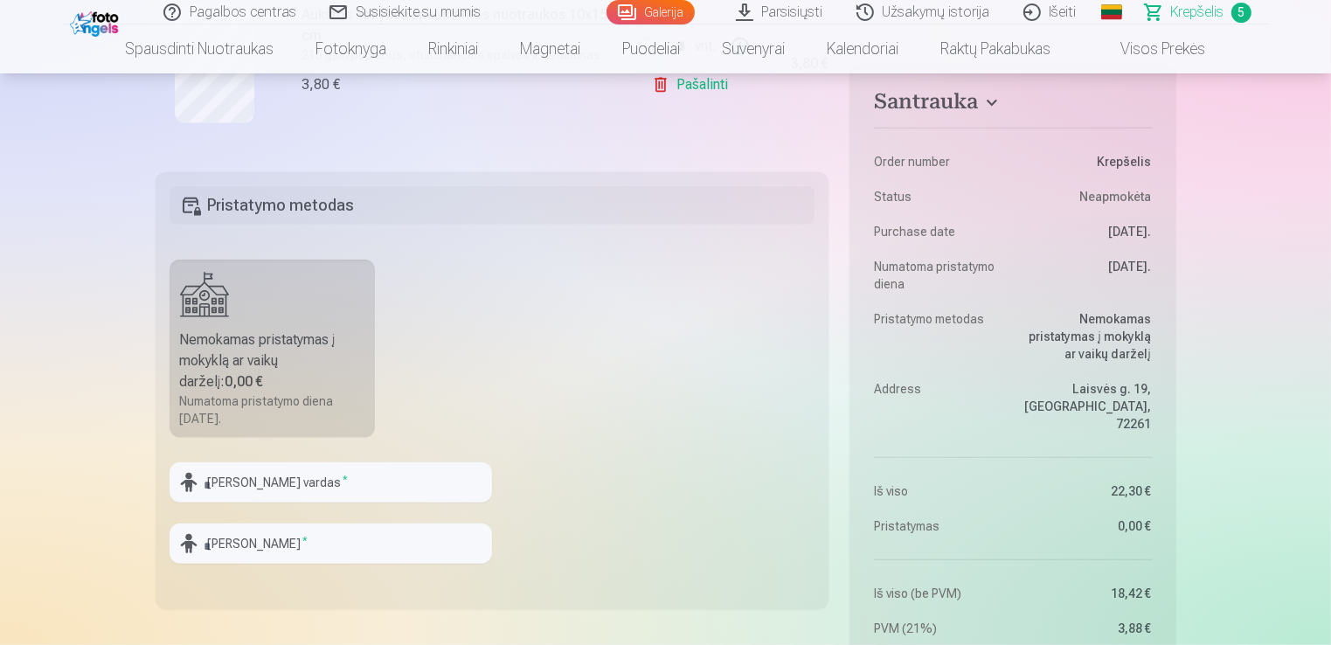
scroll to position [1165, 0]
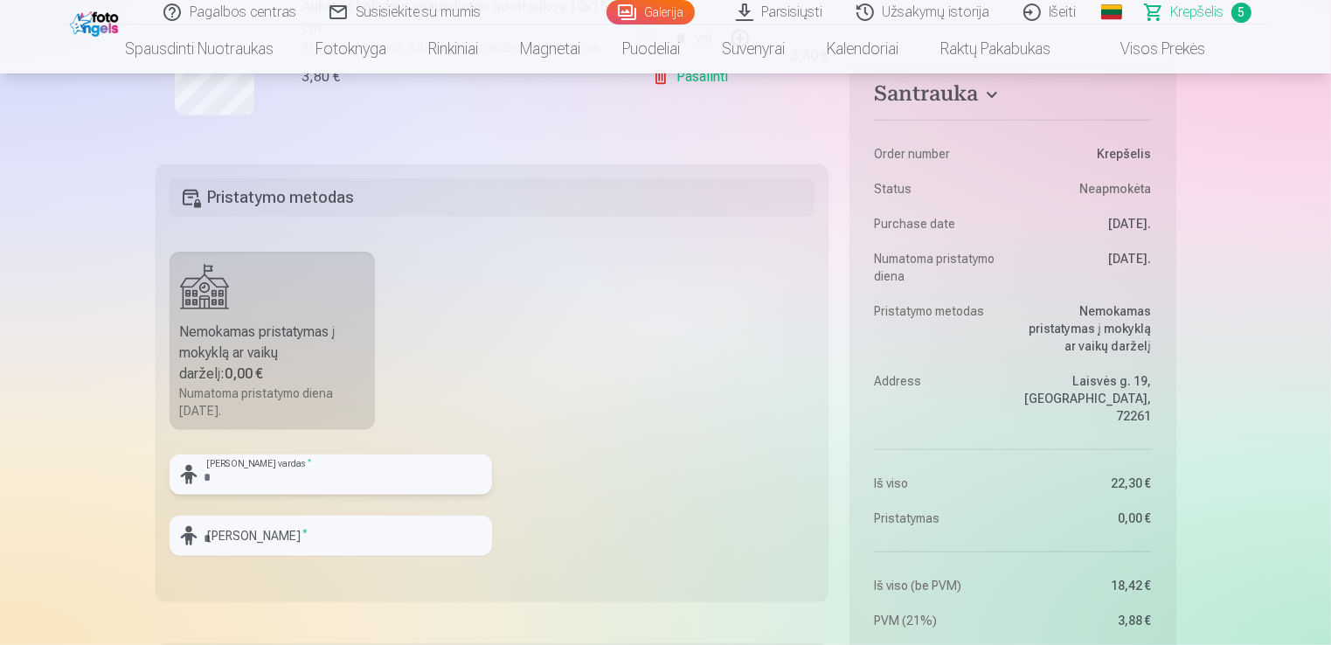
click at [288, 469] on input "text" at bounding box center [331, 474] width 323 height 40
type input "*****"
type input "**********"
click at [675, 356] on fieldset "**********" at bounding box center [493, 382] width 674 height 437
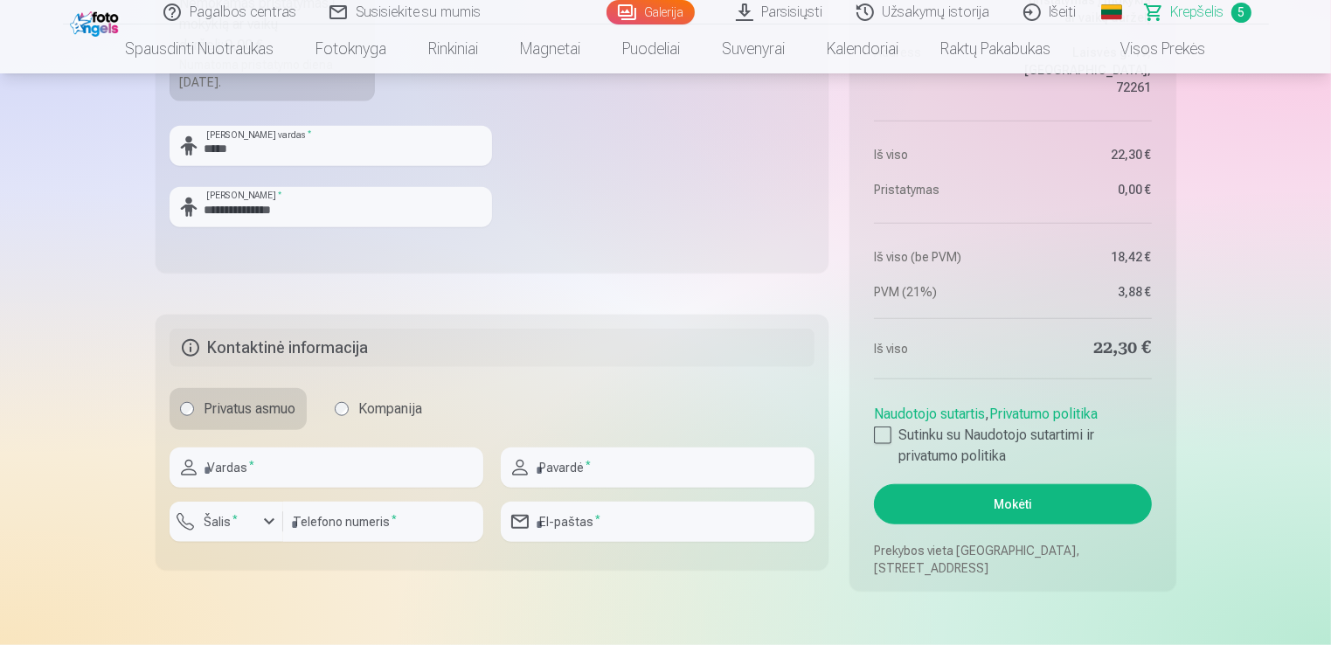
scroll to position [1528, 0]
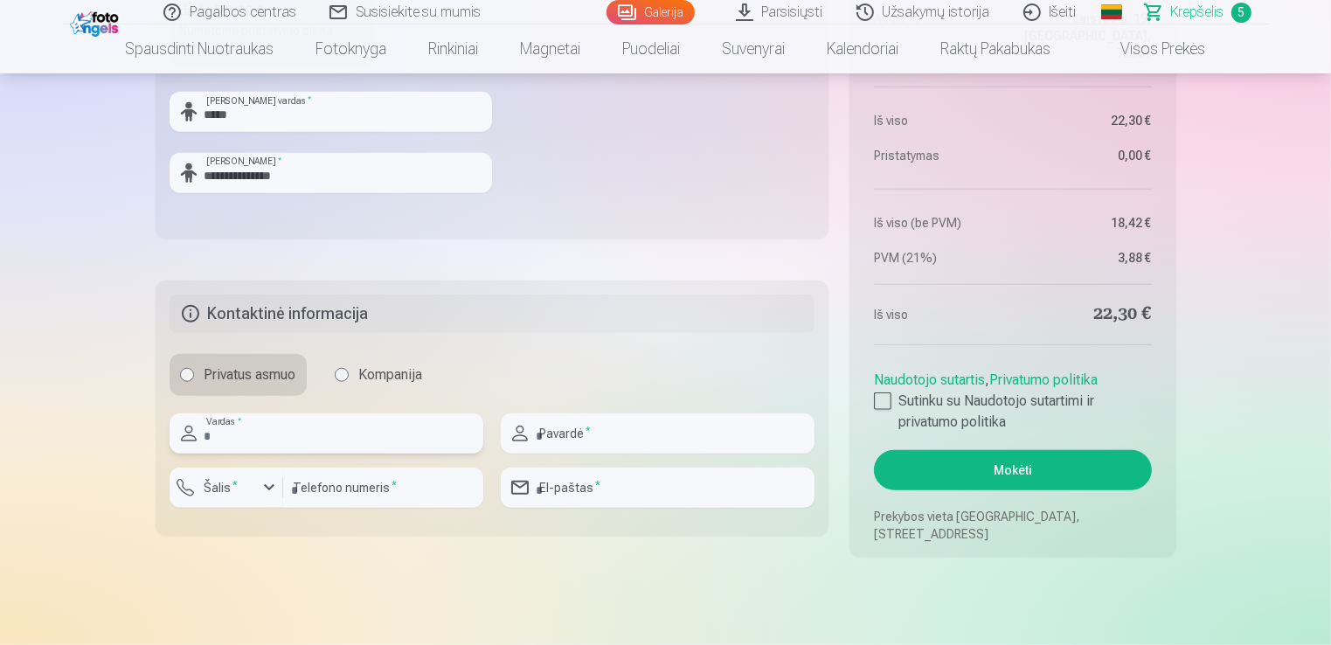
click at [255, 425] on input "text" at bounding box center [327, 433] width 314 height 40
type input "******"
type input "**********"
type input "*********"
type input "**********"
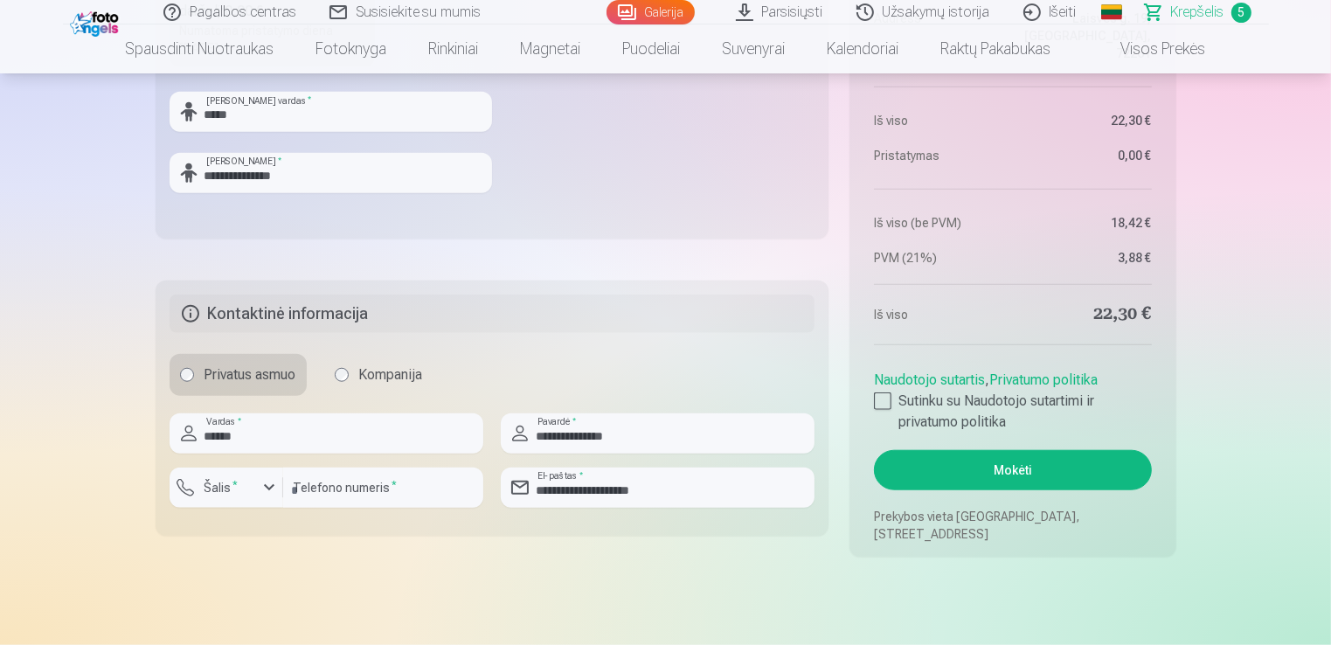
click at [263, 497] on button "Šalis *" at bounding box center [227, 488] width 114 height 40
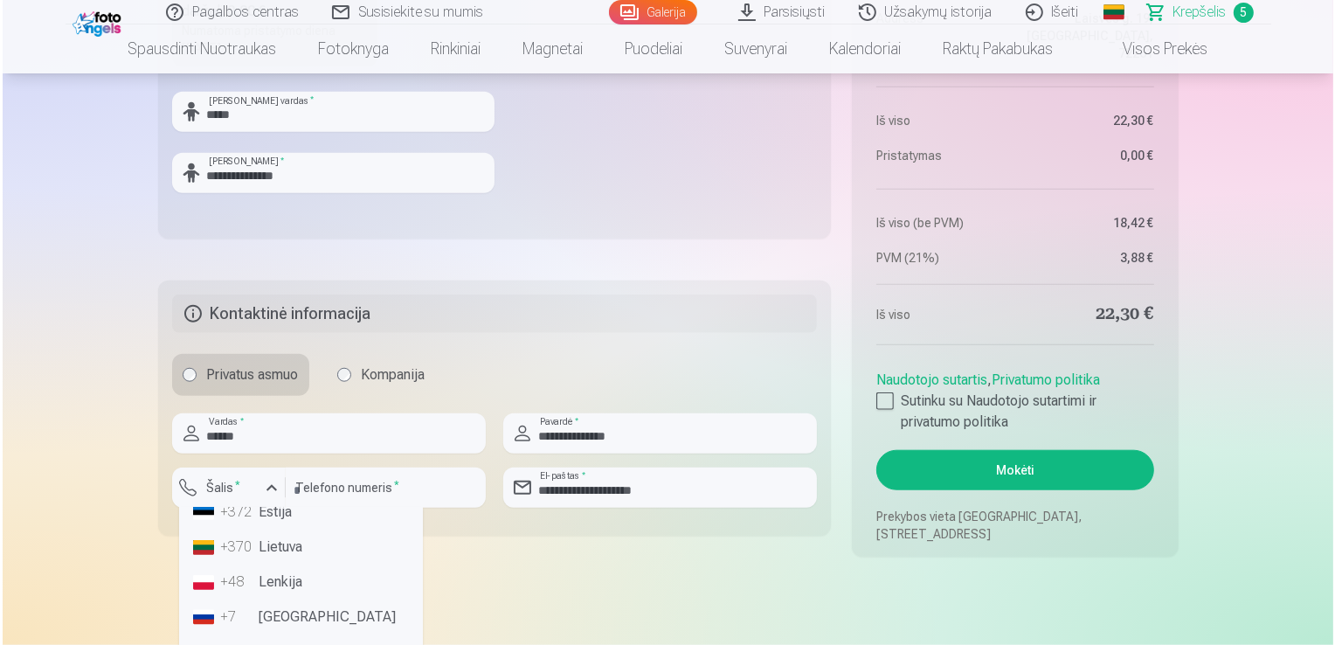
scroll to position [145, 0]
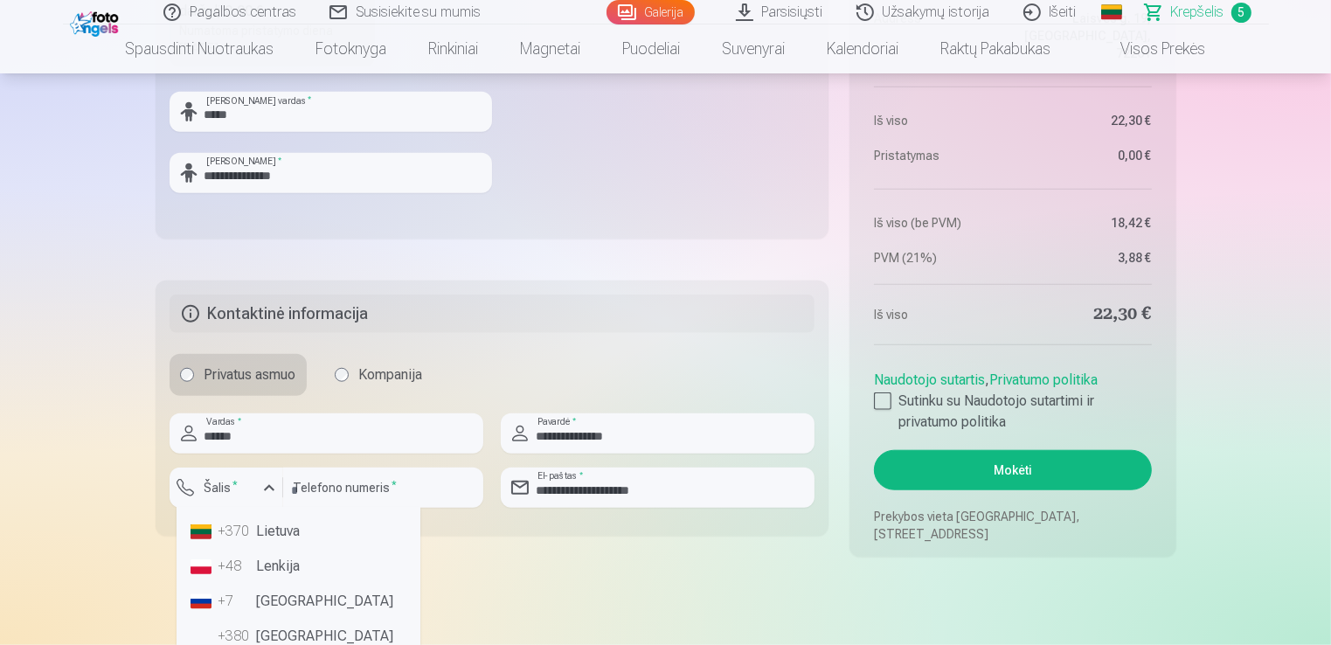
click at [281, 533] on li "+370 Lietuva" at bounding box center [299, 531] width 230 height 35
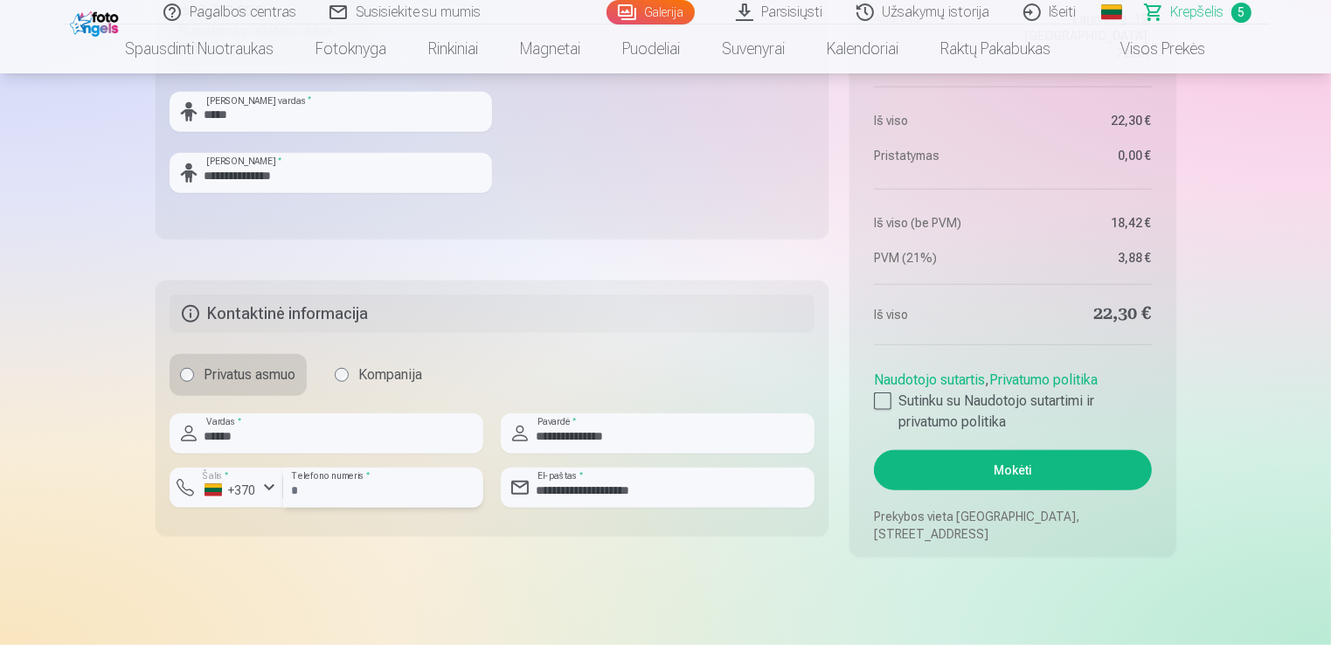
click at [299, 488] on input "*********" at bounding box center [383, 488] width 200 height 40
type input "********"
click at [881, 400] on div at bounding box center [882, 400] width 17 height 17
click at [1026, 470] on button "Mokėti" at bounding box center [1012, 470] width 277 height 40
